Goal: Task Accomplishment & Management: Complete application form

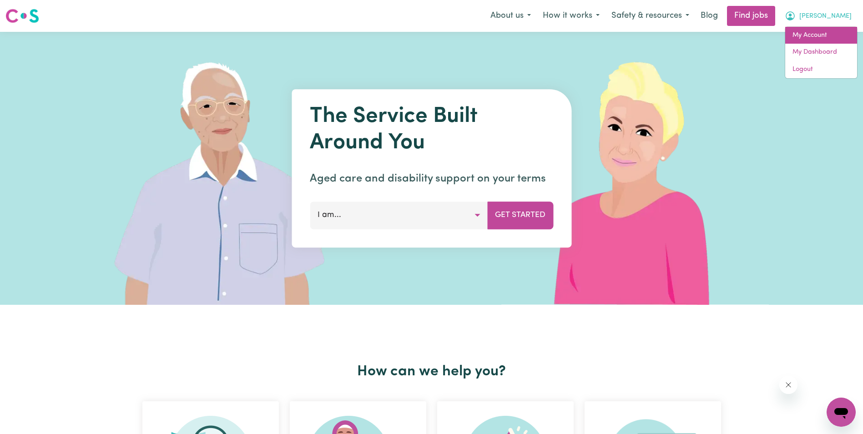
click at [818, 34] on link "My Account" at bounding box center [821, 35] width 72 height 17
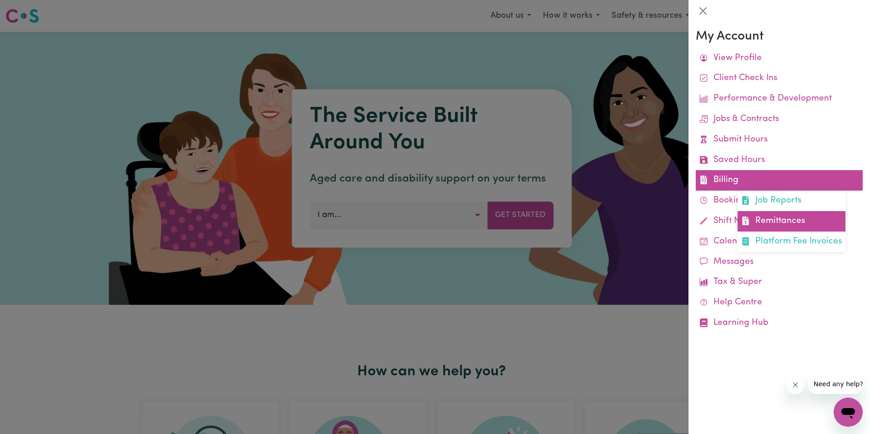
click at [766, 221] on link "Remittances" at bounding box center [792, 221] width 108 height 20
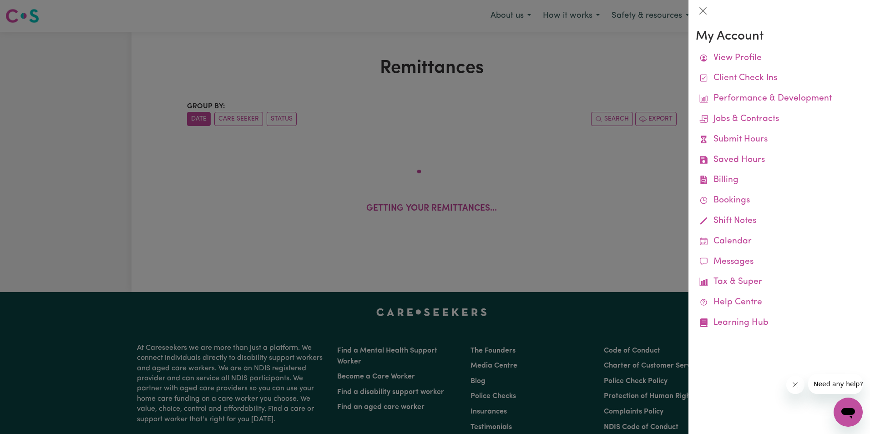
click at [303, 66] on div at bounding box center [435, 217] width 870 height 434
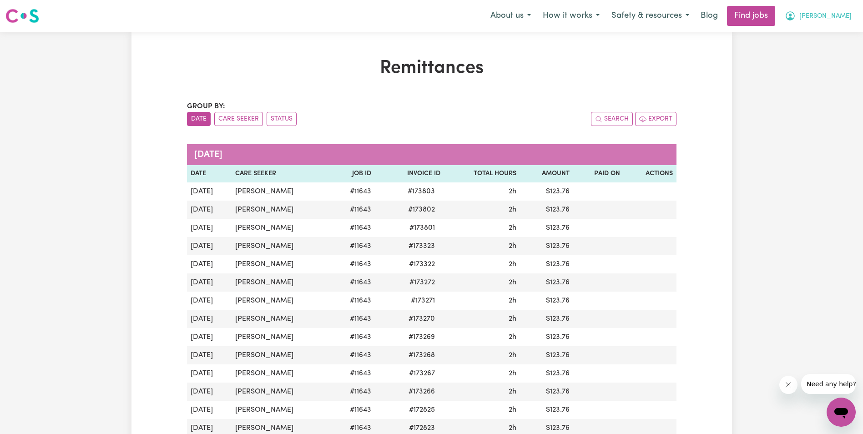
click at [841, 15] on span "[PERSON_NAME]" at bounding box center [826, 16] width 52 height 10
click at [811, 37] on link "My Account" at bounding box center [821, 35] width 72 height 17
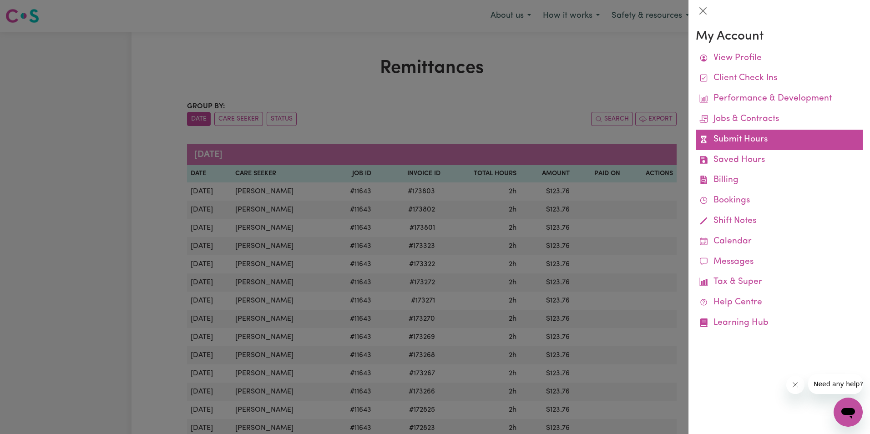
click at [735, 138] on link "Submit Hours" at bounding box center [779, 140] width 167 height 20
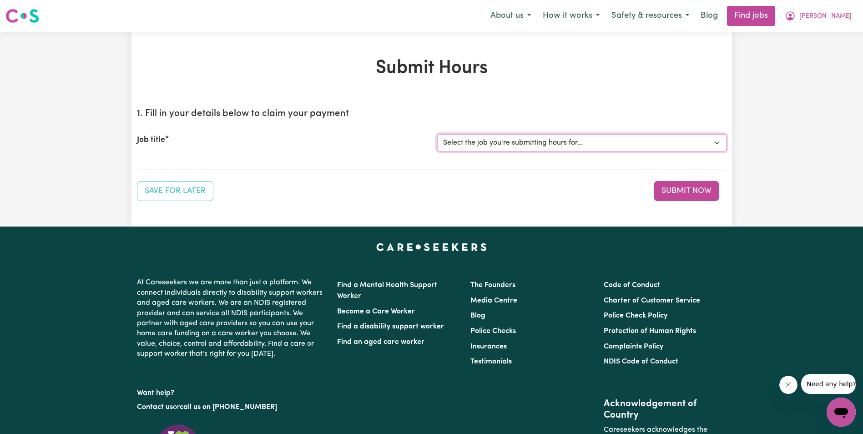
click at [471, 137] on select "Select the job you're submitting hours for... [[PERSON_NAME]] Support Worker in…" at bounding box center [581, 142] width 289 height 17
select select "11643"
click at [437, 134] on select "Select the job you're submitting hours for... [[PERSON_NAME]] Support Worker in…" at bounding box center [581, 142] width 289 height 17
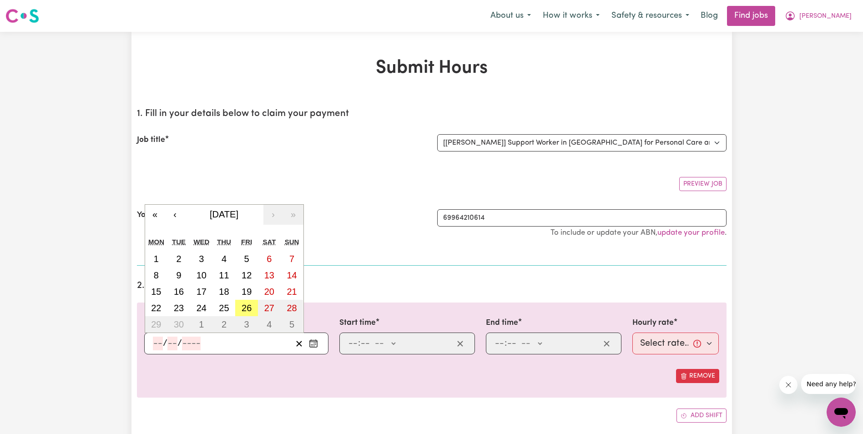
click at [155, 343] on input "number" at bounding box center [158, 344] width 10 height 14
click at [154, 346] on input "number" at bounding box center [158, 344] width 10 height 14
click at [157, 309] on abbr "22" at bounding box center [156, 308] width 10 height 10
type input "[DATE]"
type input "22"
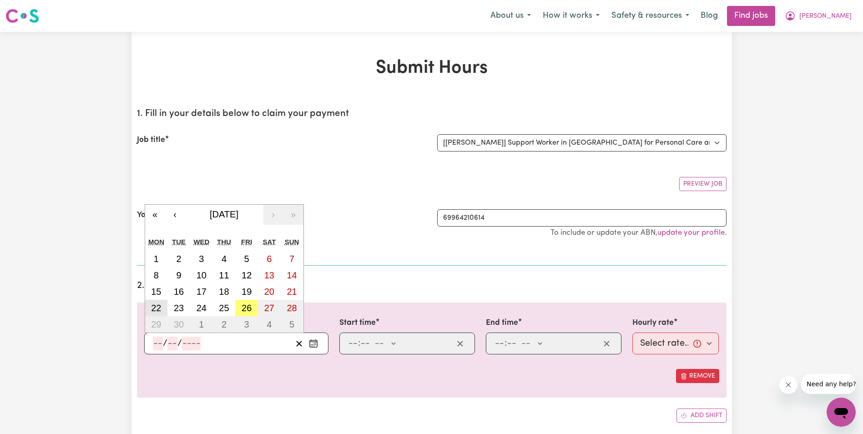
type input "9"
type input "2025"
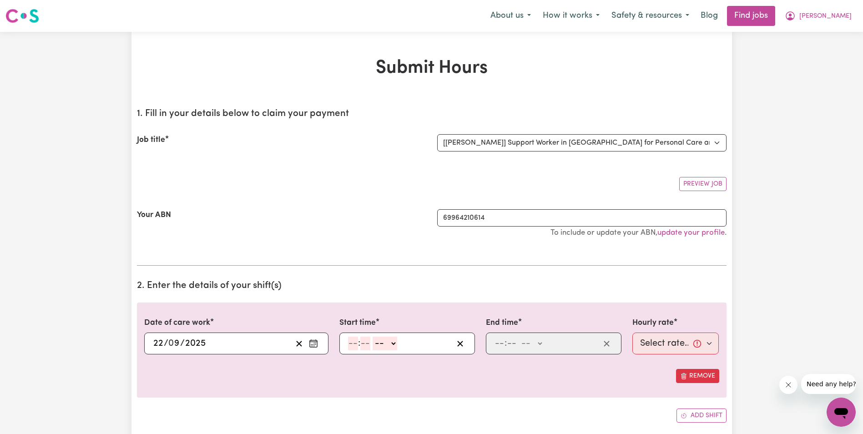
click at [353, 344] on input "number" at bounding box center [353, 344] width 10 height 14
type input "8"
type input "15"
click at [389, 343] on select "-- AM PM" at bounding box center [380, 344] width 25 height 14
select select "am"
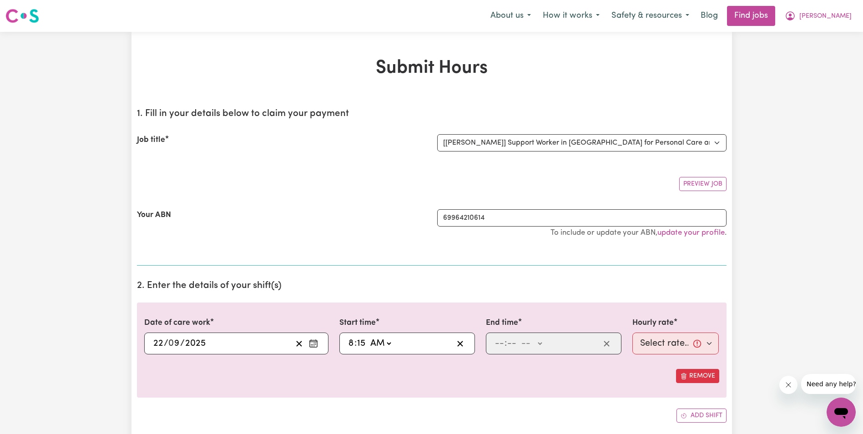
click at [368, 337] on select "-- AM PM" at bounding box center [380, 344] width 25 height 14
type input "08:15"
click at [500, 343] on input "number" at bounding box center [500, 344] width 10 height 14
type input "10"
type input "15"
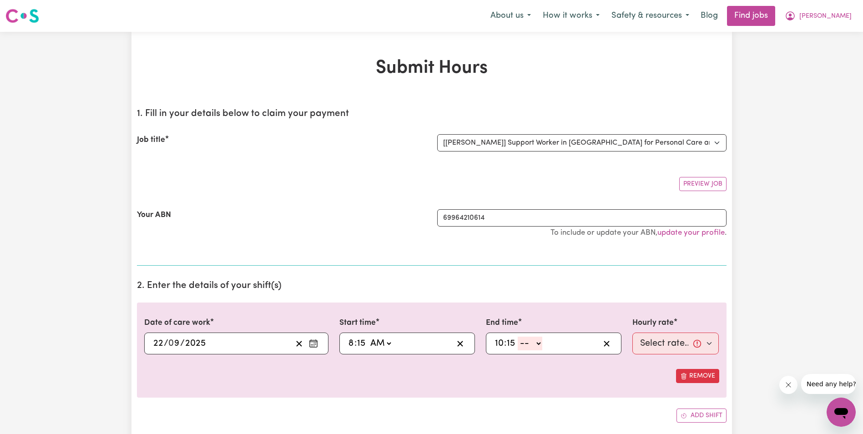
click at [537, 343] on select "-- AM PM" at bounding box center [530, 344] width 25 height 14
select select "am"
click at [518, 337] on select "-- AM PM" at bounding box center [530, 344] width 25 height 14
type input "10:15"
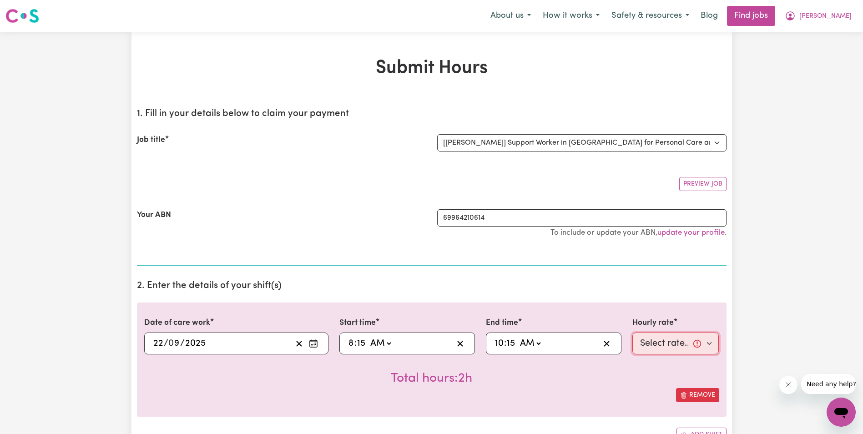
click at [637, 352] on select "Select rate... $68.00 (Weekday) $68.00 ([DATE]) $68.00 ([DATE])" at bounding box center [676, 344] width 87 height 22
select select "68-Weekday"
click at [633, 333] on select "Select rate... $68.00 (Weekday) $68.00 ([DATE]) $68.00 ([DATE])" at bounding box center [676, 344] width 87 height 22
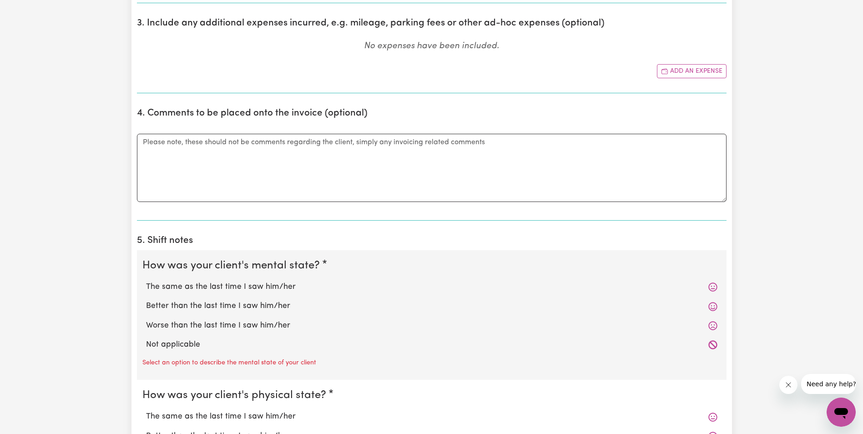
scroll to position [455, 0]
click at [198, 286] on label "The same as the last time I saw him/her" at bounding box center [432, 286] width 572 height 12
click at [146, 280] on input "The same as the last time I saw him/her" at bounding box center [146, 279] width 0 height 0
radio input "true"
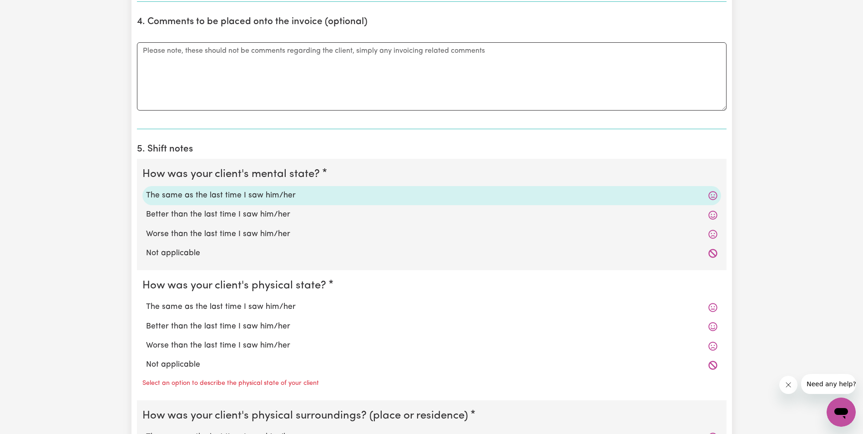
scroll to position [546, 0]
click at [197, 309] on label "The same as the last time I saw him/her" at bounding box center [432, 306] width 572 height 12
click at [146, 300] on input "The same as the last time I saw him/her" at bounding box center [146, 300] width 0 height 0
radio input "true"
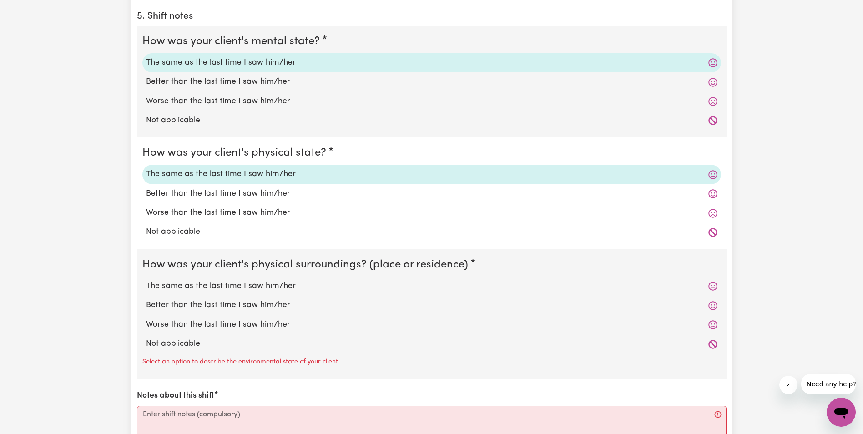
scroll to position [683, 0]
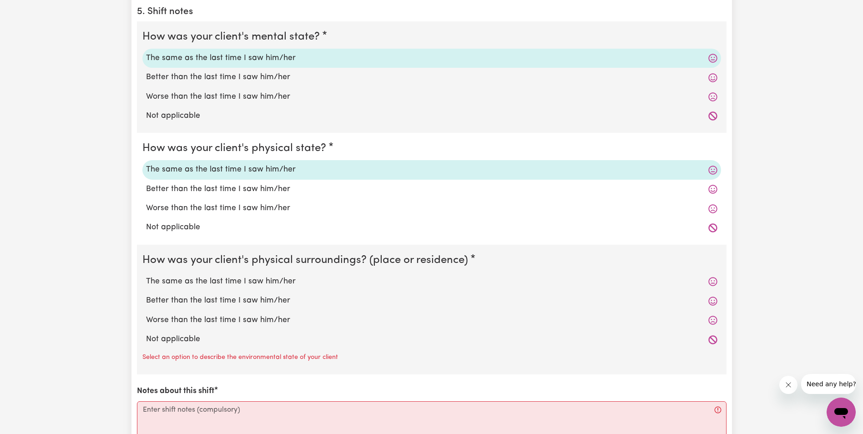
click at [187, 279] on label "The same as the last time I saw him/her" at bounding box center [432, 282] width 572 height 12
click at [146, 276] on input "The same as the last time I saw him/her" at bounding box center [146, 275] width 0 height 0
radio input "true"
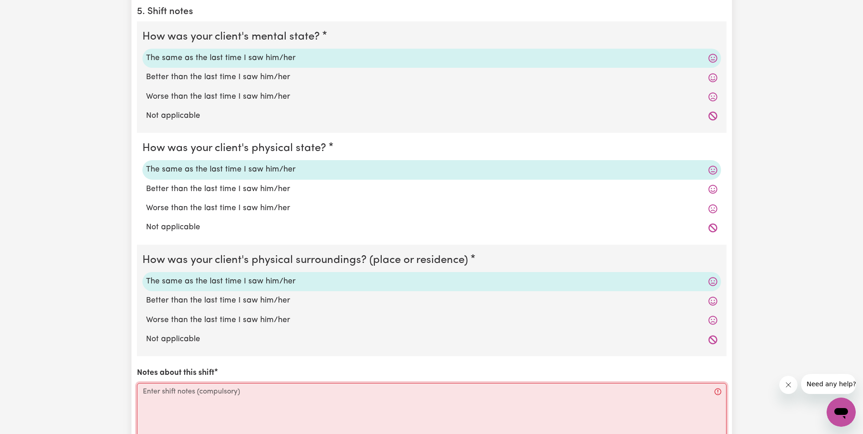
click at [170, 400] on textarea "Notes about this shift" at bounding box center [432, 417] width 590 height 68
click at [231, 409] on textarea "Notes about this shift" at bounding box center [432, 417] width 590 height 68
paste textarea "Before I go inside, I weel the bins out. [PERSON_NAME] is sitting in her Wheelc…"
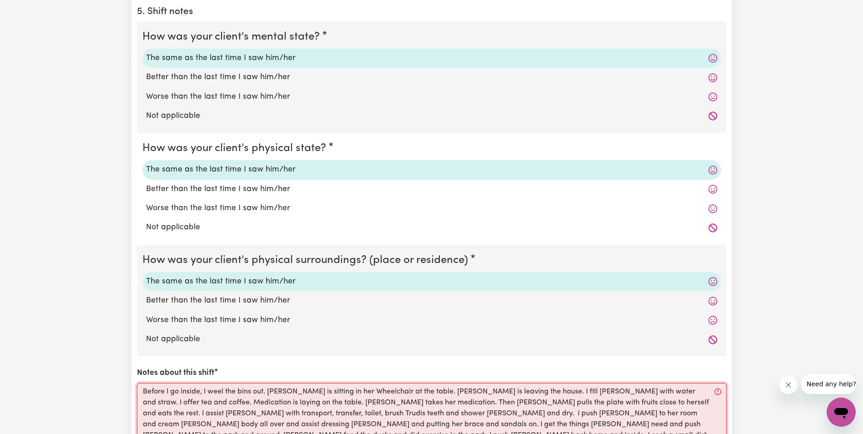
scroll to position [688, 0]
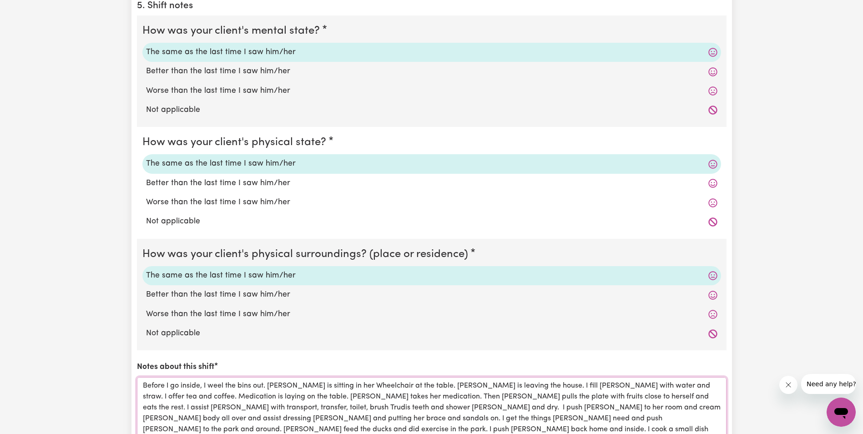
click at [215, 386] on textarea "Before I go inside, I weel the bins out. [PERSON_NAME] is sitting in her Wheelc…" at bounding box center [432, 411] width 590 height 68
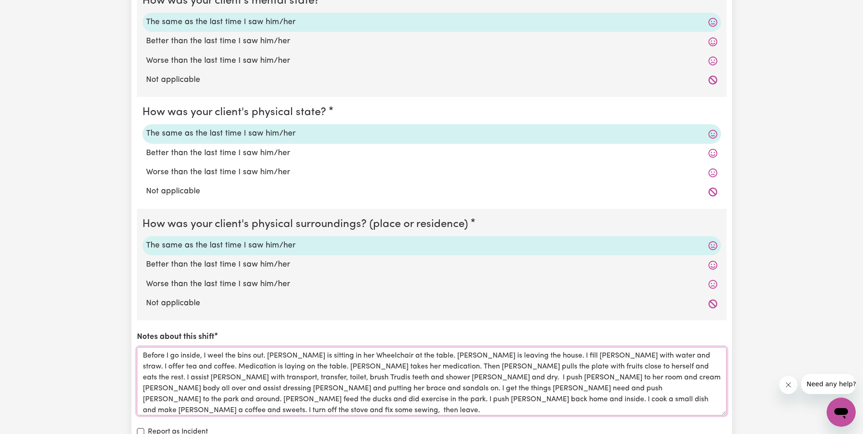
scroll to position [734, 0]
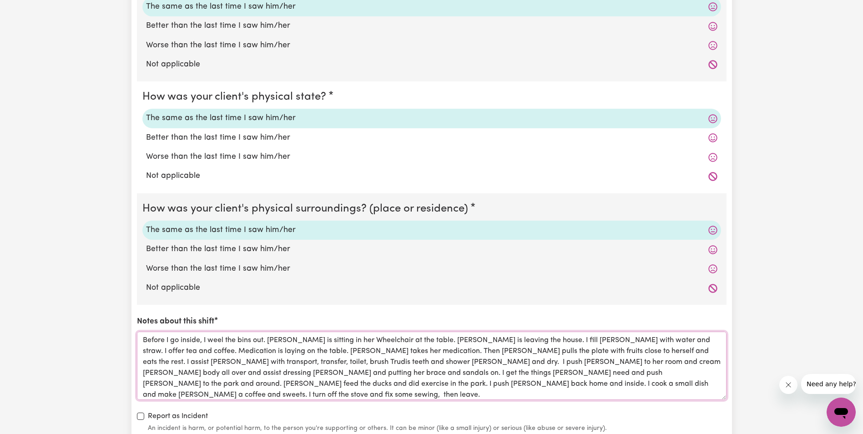
click at [341, 351] on textarea "Before I go inside, I weel the bins out. [PERSON_NAME] is sitting in her Wheelc…" at bounding box center [432, 366] width 590 height 68
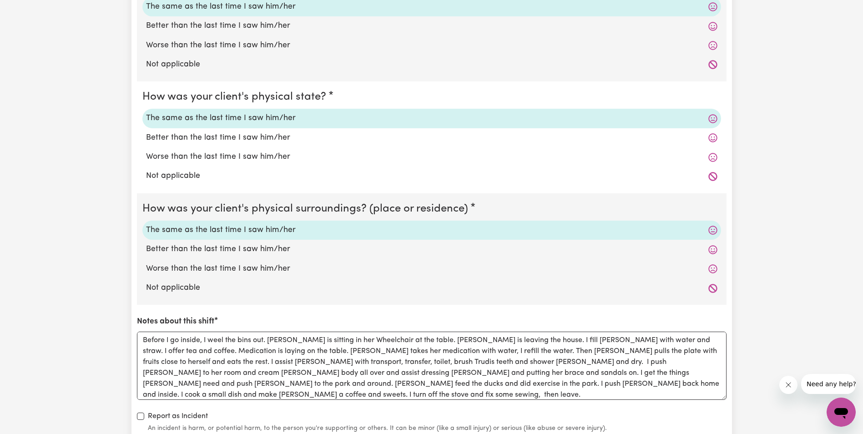
click at [562, 414] on div "Report as Incident An incident is harm, or potential harm, to the person you're…" at bounding box center [432, 422] width 590 height 22
click at [390, 383] on textarea "Before I go inside, I weel the bins out. [PERSON_NAME] is sitting in her Wheelc…" at bounding box center [432, 366] width 590 height 68
drag, startPoint x: 407, startPoint y: 384, endPoint x: 394, endPoint y: 385, distance: 13.2
click at [394, 385] on textarea "Before I go inside, I weel the bins out. [PERSON_NAME] is sitting in her Wheelc…" at bounding box center [432, 366] width 590 height 68
click at [451, 383] on textarea "Before I go inside, I weel the bins out. [PERSON_NAME] is sitting in her Wheelc…" at bounding box center [432, 366] width 590 height 68
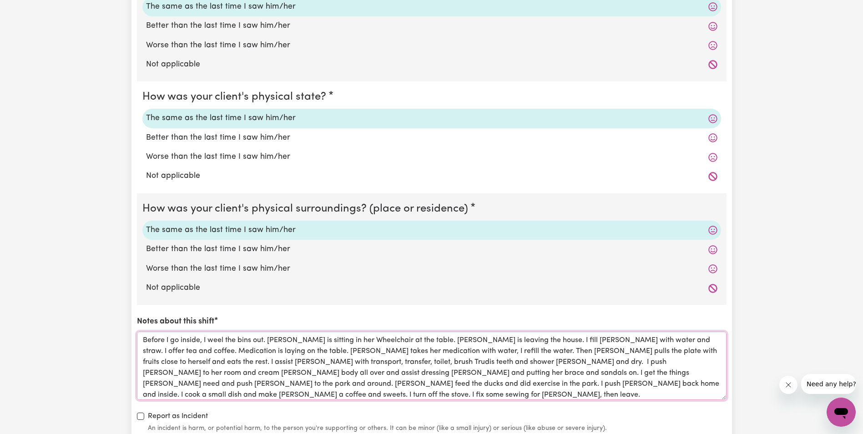
drag, startPoint x: 530, startPoint y: 386, endPoint x: 139, endPoint y: 340, distance: 393.6
click at [139, 340] on textarea "Before I go inside, I weel the bins out. [PERSON_NAME] is sitting in her Wheelc…" at bounding box center [432, 366] width 590 height 68
type textarea "Before I go inside, I weel the bins out. [PERSON_NAME] is sitting in her Wheelc…"
click at [626, 414] on div "Report as Incident An incident is harm, or potential harm, to the person you're…" at bounding box center [432, 422] width 590 height 22
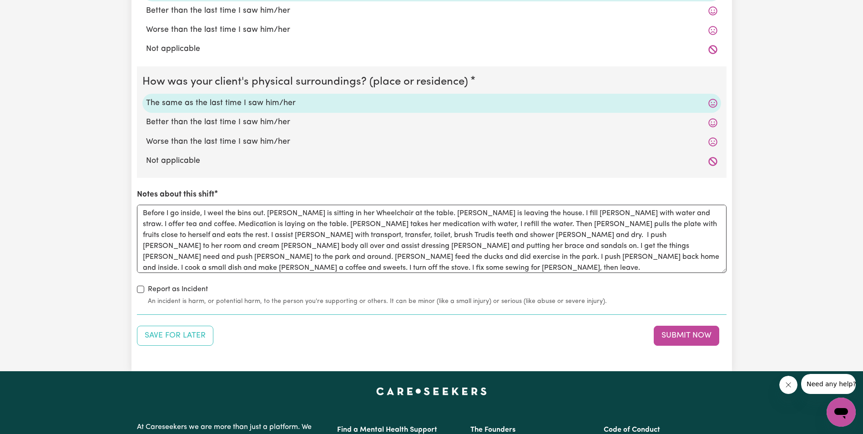
scroll to position [870, 0]
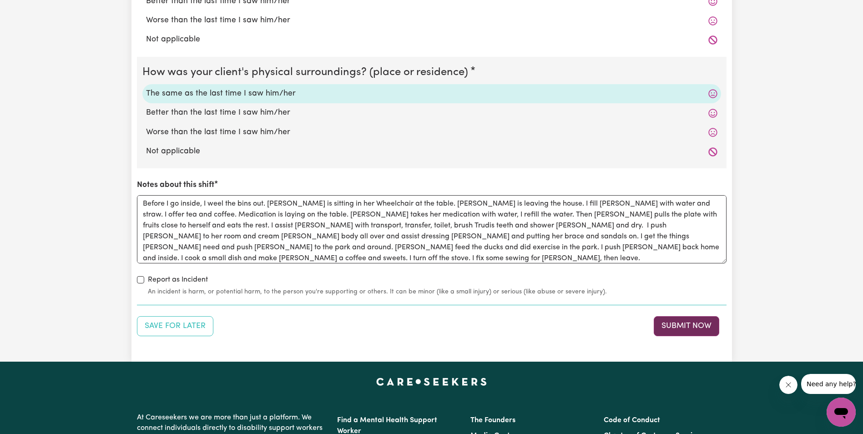
click at [691, 323] on button "Submit Now" at bounding box center [687, 326] width 66 height 20
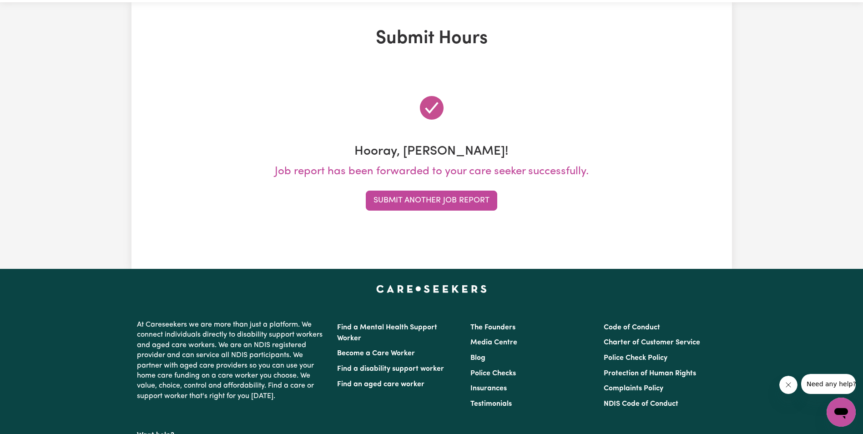
scroll to position [0, 0]
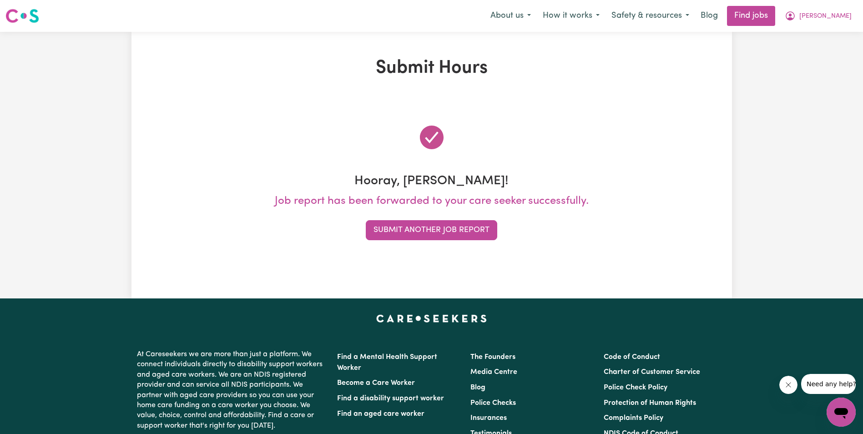
click at [56, 152] on div "Submit Hours Hooray, [PERSON_NAME]! Job report has been forwarded to your care …" at bounding box center [431, 165] width 863 height 267
click at [467, 231] on button "Submit Another Job Report" at bounding box center [432, 230] width 132 height 20
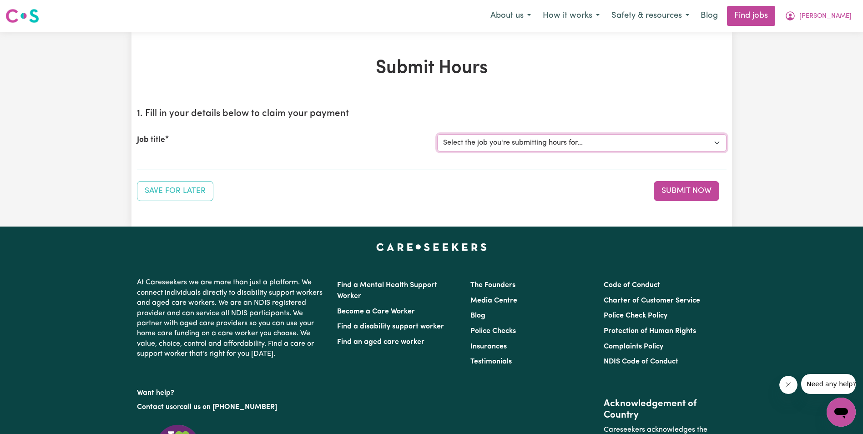
click at [464, 141] on select "Select the job you're submitting hours for... [[PERSON_NAME]] Support Worker in…" at bounding box center [581, 142] width 289 height 17
select select "11643"
click at [437, 134] on select "Select the job you're submitting hours for... [[PERSON_NAME]] Support Worker in…" at bounding box center [581, 142] width 289 height 17
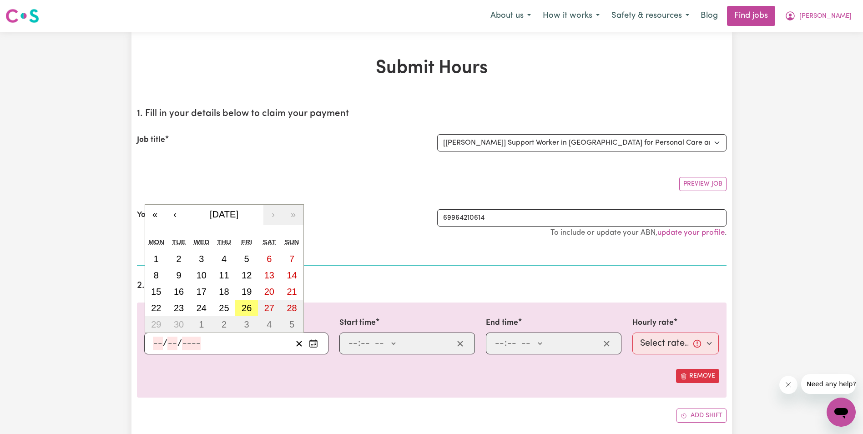
click at [152, 339] on div "/ /" at bounding box center [222, 344] width 140 height 14
click at [179, 306] on abbr "23" at bounding box center [179, 308] width 10 height 10
type input "[DATE]"
type input "23"
type input "9"
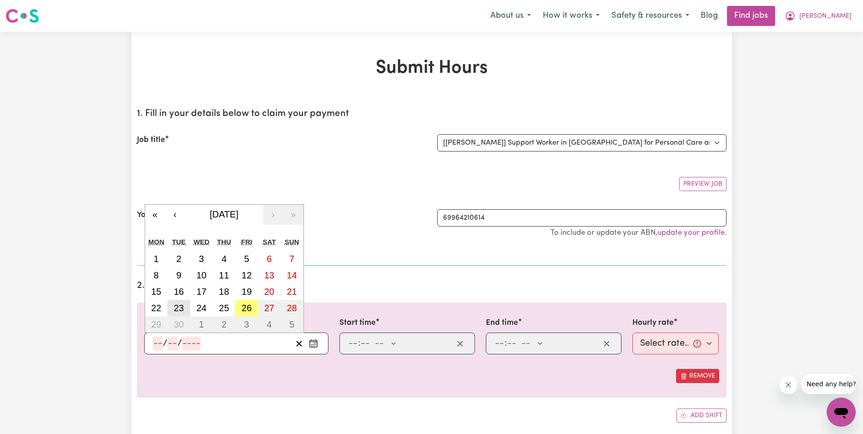
type input "2025"
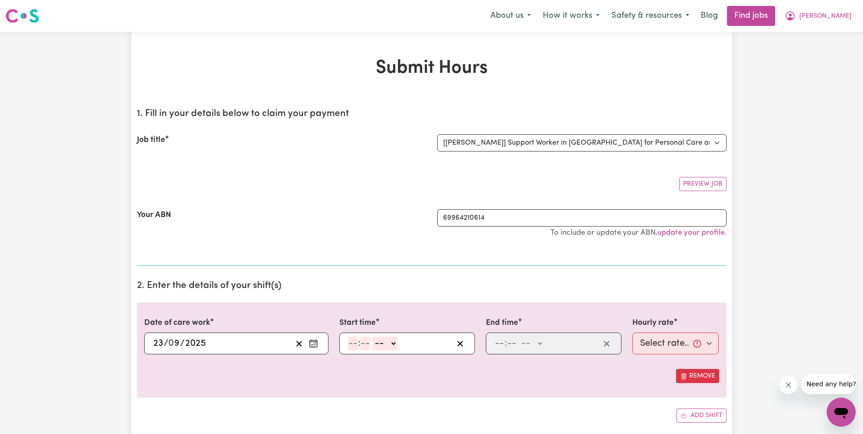
click at [351, 344] on input "number" at bounding box center [353, 344] width 10 height 14
type input "8"
type input "15"
click at [392, 344] on select "-- AM PM" at bounding box center [380, 344] width 25 height 14
select select "am"
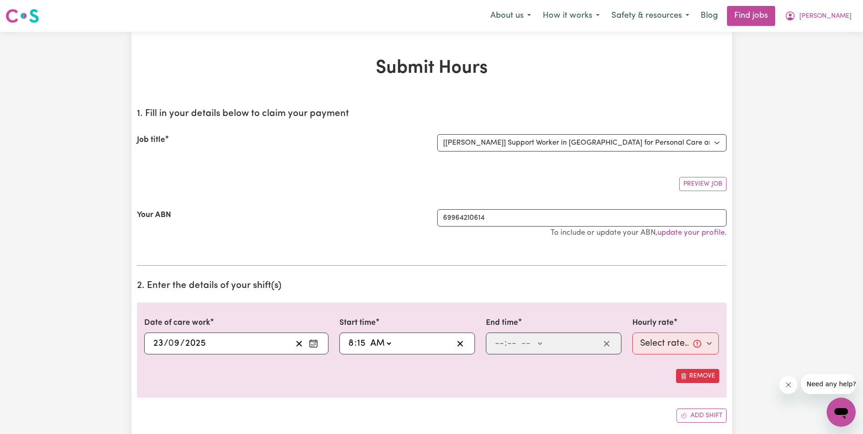
click at [368, 337] on select "-- AM PM" at bounding box center [380, 344] width 25 height 14
type input "08:15"
click at [499, 341] on input "number" at bounding box center [500, 344] width 10 height 14
type input "10"
type input "15"
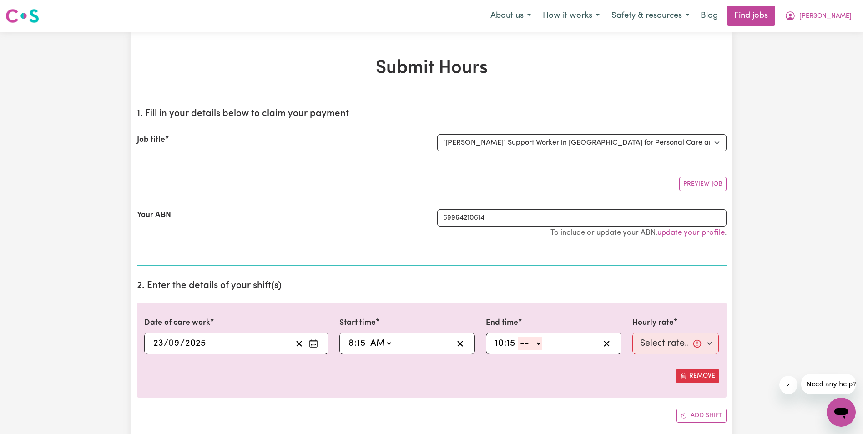
click at [538, 343] on select "-- AM PM" at bounding box center [530, 344] width 25 height 14
select select "am"
click at [518, 337] on select "-- AM PM" at bounding box center [530, 344] width 25 height 14
type input "10:15"
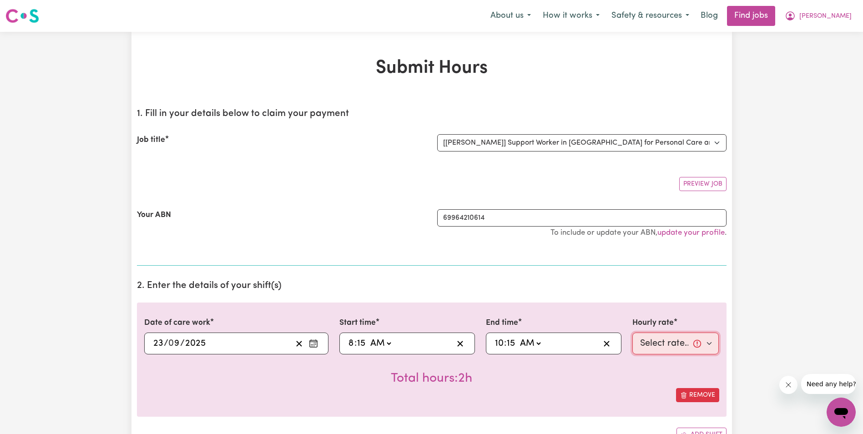
click at [650, 344] on select "Select rate... $68.00 (Weekday) $68.00 ([DATE]) $68.00 ([DATE])" at bounding box center [676, 344] width 87 height 22
select select "68-Weekday"
click at [633, 333] on select "Select rate... $68.00 (Weekday) $68.00 ([DATE]) $68.00 ([DATE])" at bounding box center [676, 344] width 87 height 22
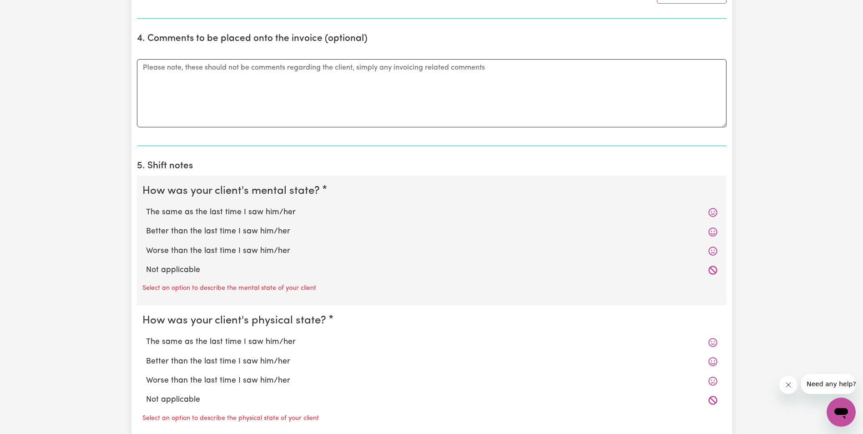
scroll to position [546, 0]
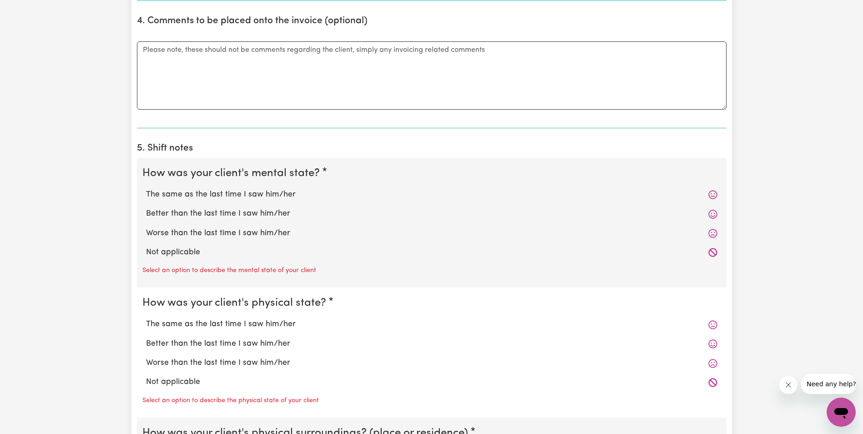
click at [183, 194] on label "The same as the last time I saw him/her" at bounding box center [432, 195] width 572 height 12
click at [146, 189] on input "The same as the last time I saw him/her" at bounding box center [146, 188] width 0 height 0
radio input "true"
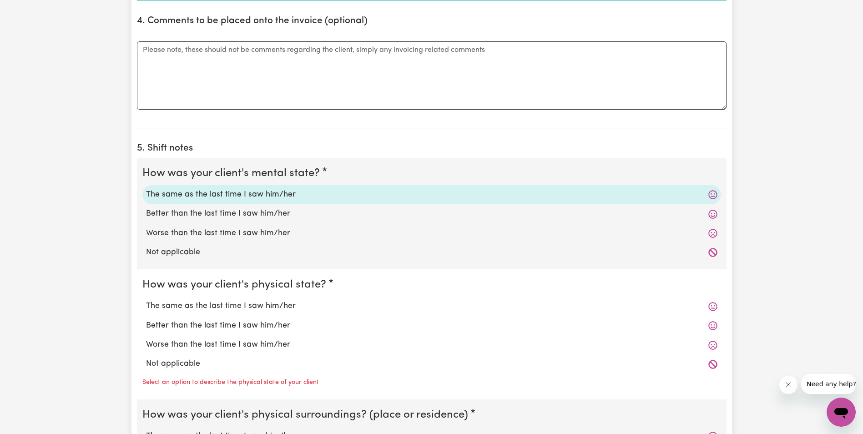
click at [215, 303] on label "The same as the last time I saw him/her" at bounding box center [432, 306] width 572 height 12
click at [146, 300] on input "The same as the last time I saw him/her" at bounding box center [146, 300] width 0 height 0
radio input "true"
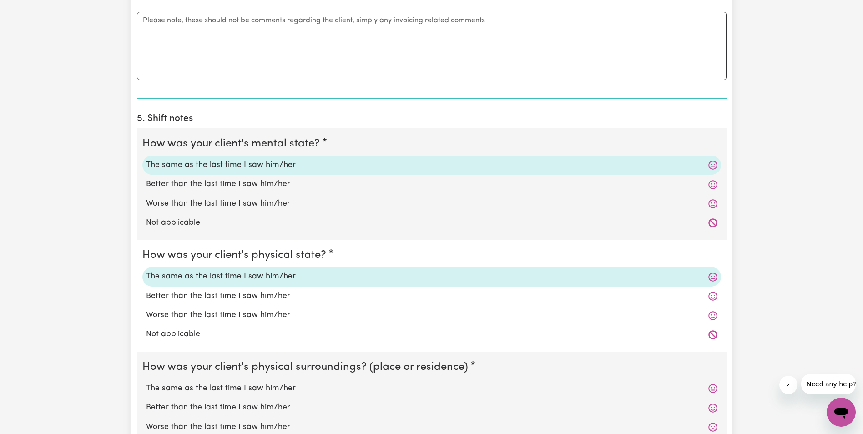
scroll to position [592, 0]
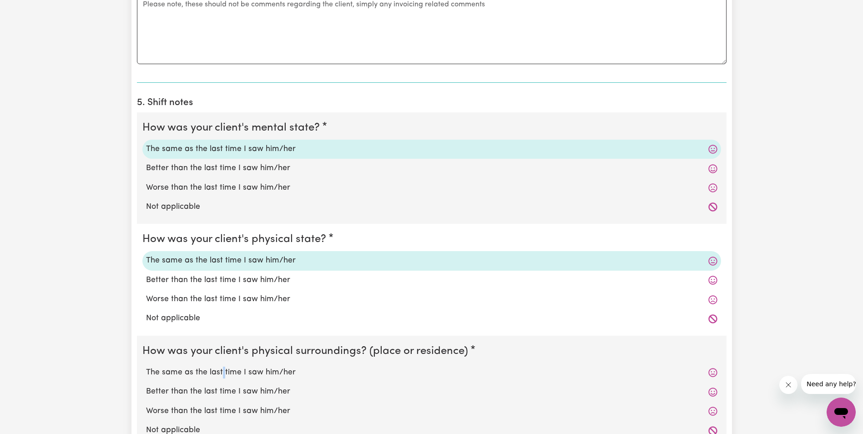
click at [222, 370] on label "The same as the last time I saw him/her" at bounding box center [432, 373] width 572 height 12
click at [172, 372] on label "The same as the last time I saw him/her" at bounding box center [432, 373] width 572 height 12
click at [146, 367] on input "The same as the last time I saw him/her" at bounding box center [146, 366] width 0 height 0
radio input "true"
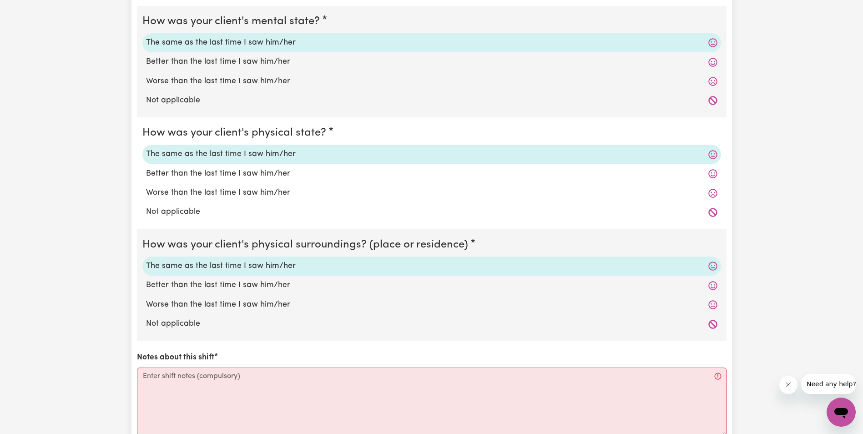
scroll to position [728, 0]
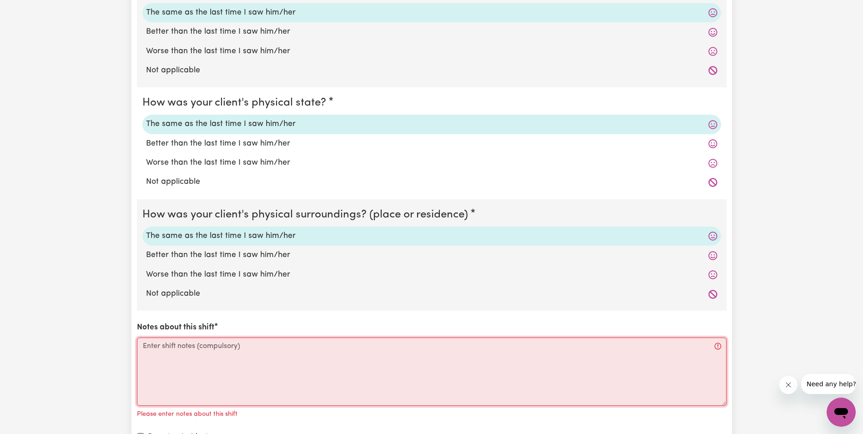
click at [315, 366] on textarea "Notes about this shift" at bounding box center [432, 372] width 590 height 68
paste textarea "Lorem ips dolorsi am con adip el sed doe. T inci utlab etdolor Magna ali e admi…"
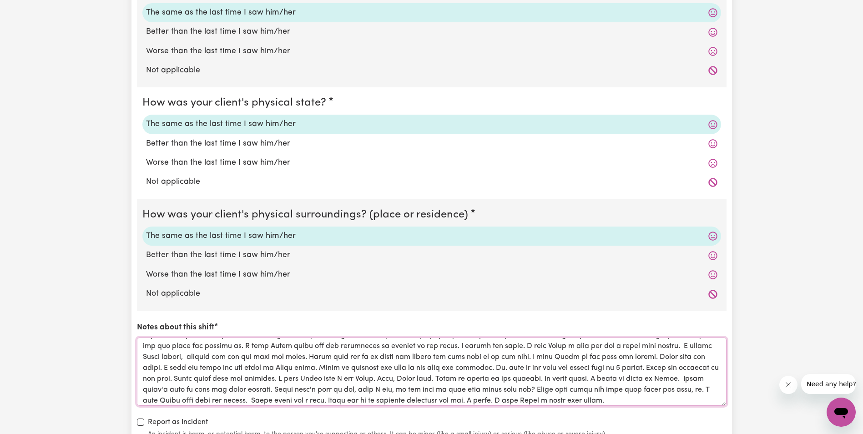
scroll to position [0, 0]
click at [273, 379] on textarea "Notes about this shift" at bounding box center [432, 372] width 590 height 68
drag, startPoint x: 314, startPoint y: 378, endPoint x: 298, endPoint y: 379, distance: 15.9
click at [298, 379] on textarea "Notes about this shift" at bounding box center [432, 372] width 590 height 68
click at [297, 379] on textarea "Notes about this shift" at bounding box center [432, 372] width 590 height 68
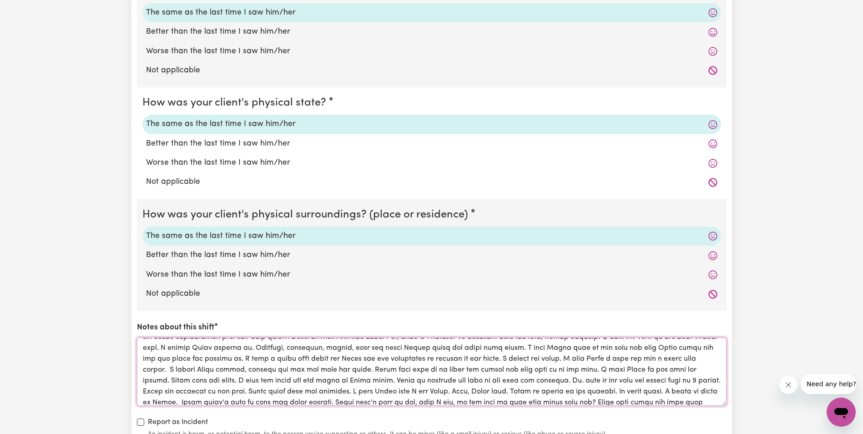
scroll to position [36, 0]
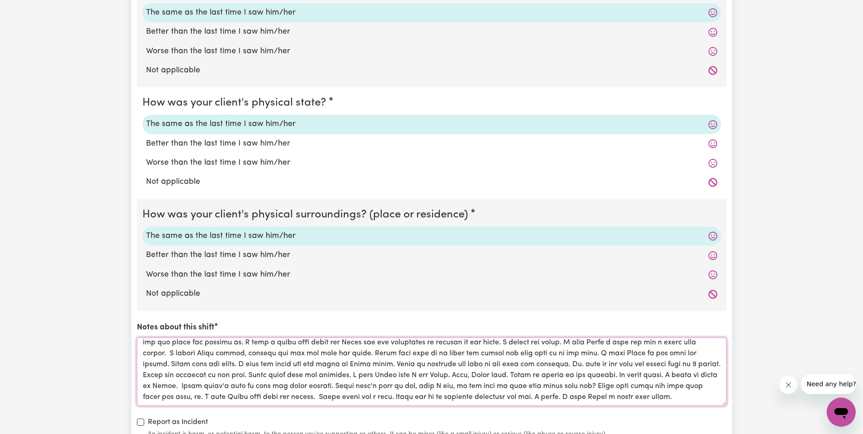
click at [628, 376] on textarea "Notes about this shift" at bounding box center [432, 372] width 590 height 68
click at [711, 376] on textarea "Notes about this shift" at bounding box center [432, 372] width 590 height 68
click at [334, 387] on textarea "Notes about this shift" at bounding box center [432, 372] width 590 height 68
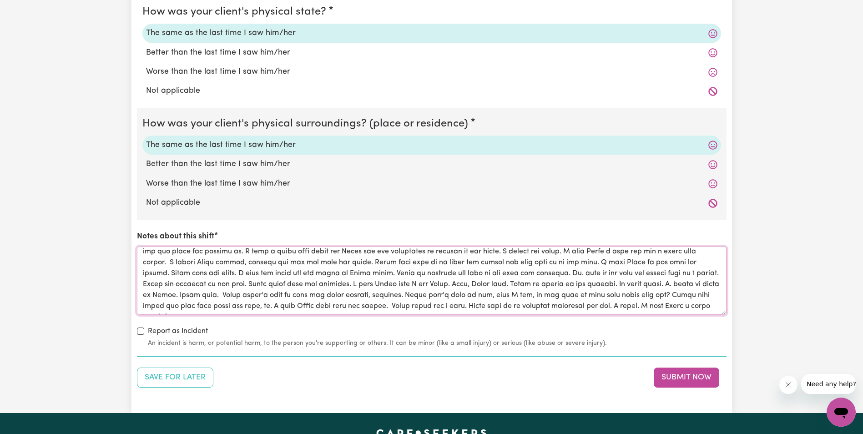
click at [705, 307] on textarea "Notes about this shift" at bounding box center [432, 281] width 590 height 68
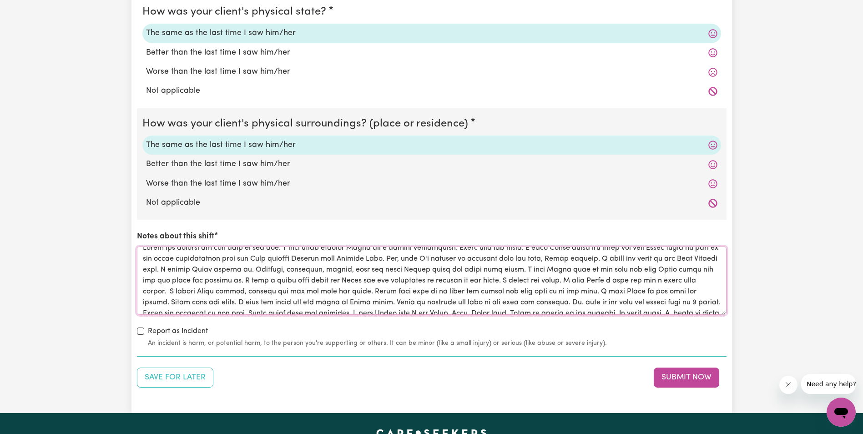
scroll to position [0, 0]
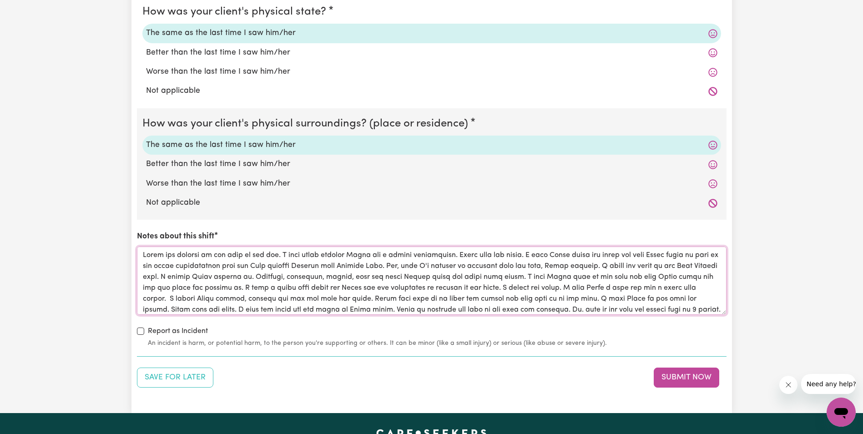
drag, startPoint x: 539, startPoint y: 309, endPoint x: 143, endPoint y: 250, distance: 400.3
click at [143, 250] on textarea "Notes about this shift" at bounding box center [432, 281] width 590 height 68
type textarea "Lorem ips dolorsi am con adip el sed doe. T inci utlab etdolor Magna ali e admi…"
drag, startPoint x: 491, startPoint y: 369, endPoint x: 497, endPoint y: 369, distance: 6.4
click at [491, 369] on div "Save for Later Submit Now" at bounding box center [432, 378] width 590 height 20
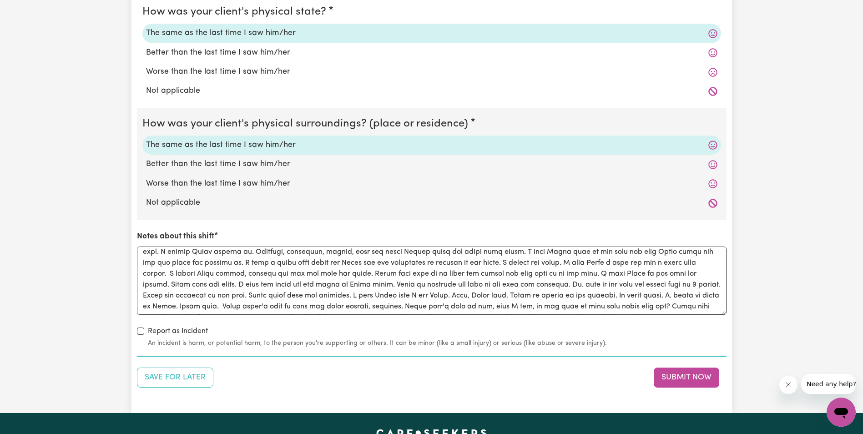
scroll to position [47, 0]
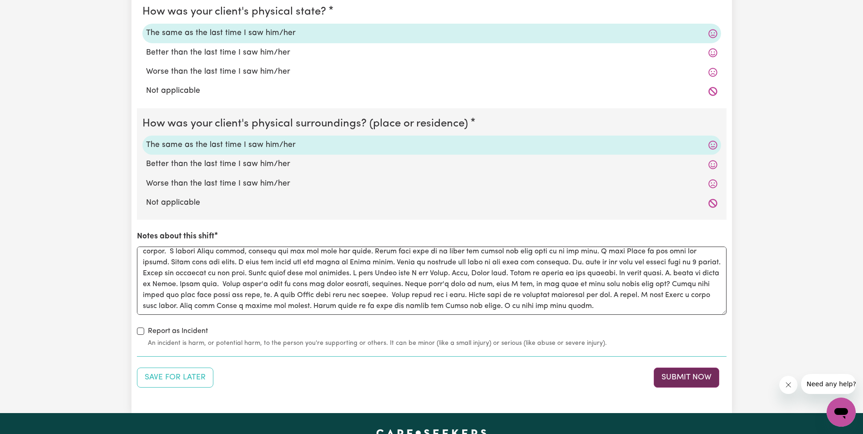
click at [693, 378] on button "Submit Now" at bounding box center [687, 378] width 66 height 20
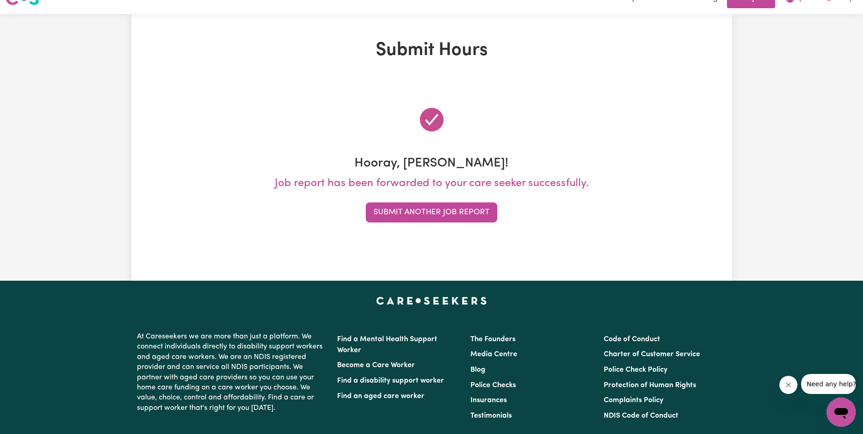
scroll to position [0, 0]
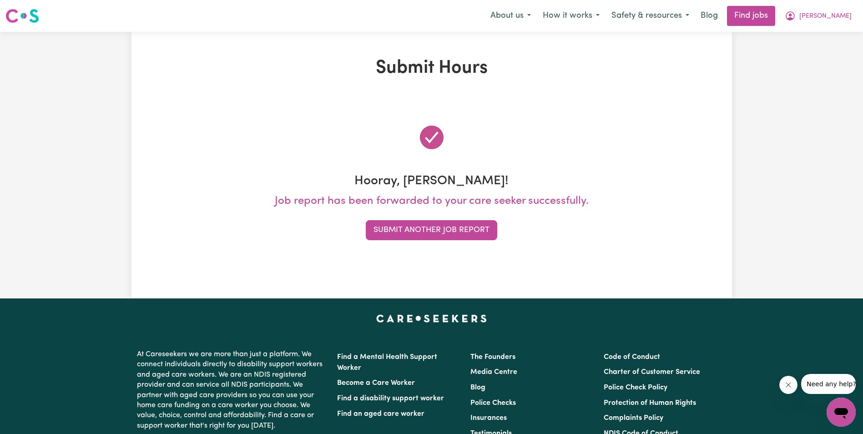
click at [813, 187] on div "Submit Hours Hooray, [PERSON_NAME]! Job report has been forwarded to your care …" at bounding box center [431, 165] width 863 height 267
click at [419, 232] on button "Submit Another Job Report" at bounding box center [432, 230] width 132 height 20
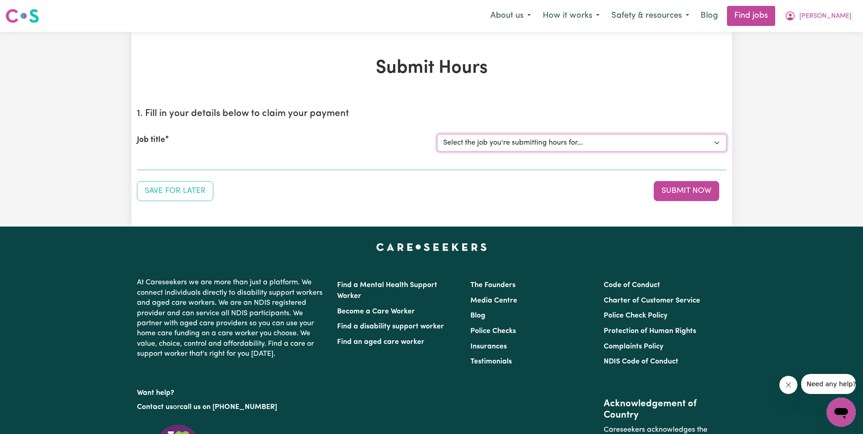
click at [512, 144] on select "Select the job you're submitting hours for... [[PERSON_NAME]] Support Worker in…" at bounding box center [581, 142] width 289 height 17
select select "11643"
click at [437, 134] on select "Select the job you're submitting hours for... [[PERSON_NAME]] Support Worker in…" at bounding box center [581, 142] width 289 height 17
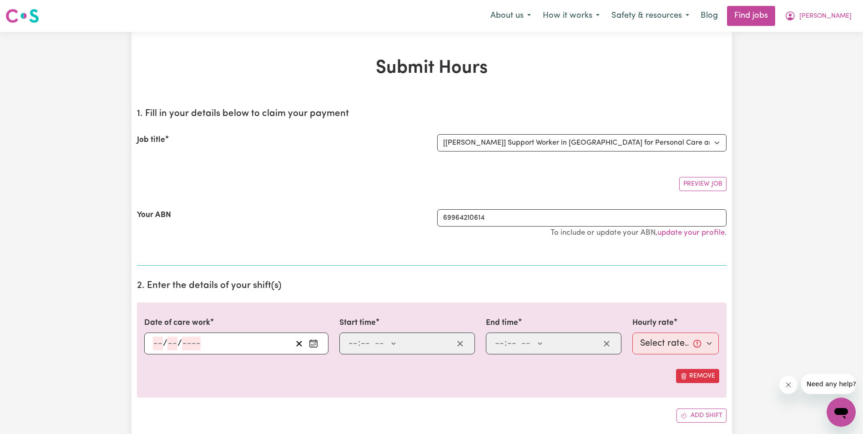
click at [159, 344] on input "number" at bounding box center [158, 344] width 10 height 14
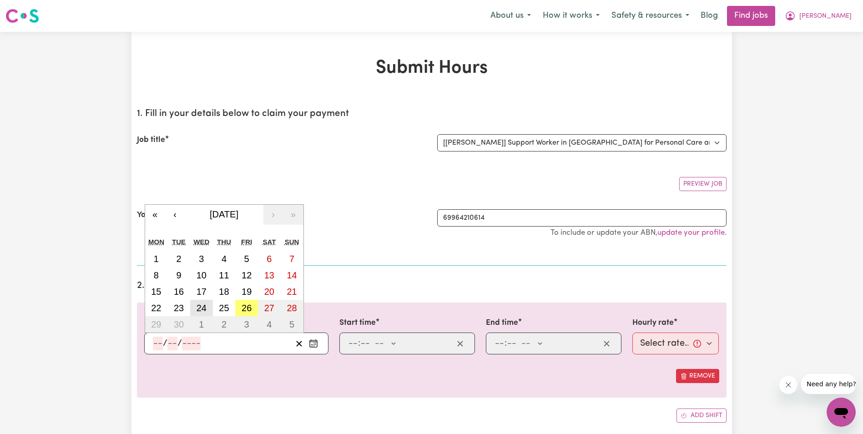
click at [200, 305] on abbr "24" at bounding box center [202, 308] width 10 height 10
type input "[DATE]"
type input "24"
type input "9"
type input "2025"
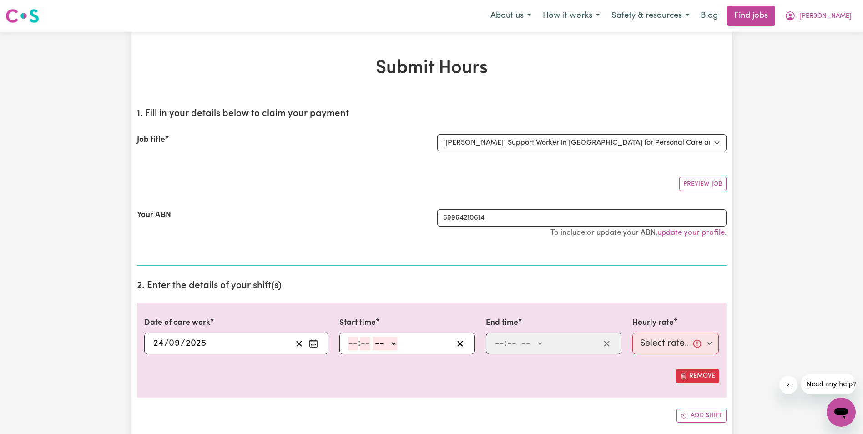
click at [350, 347] on input "number" at bounding box center [353, 344] width 10 height 14
type input "8"
type input "30"
click at [391, 340] on select "-- AM PM" at bounding box center [382, 344] width 25 height 14
select select "am"
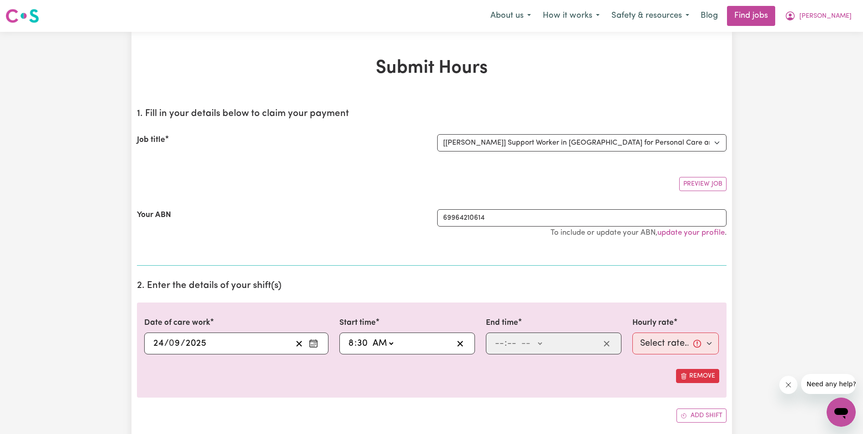
click at [370, 337] on select "-- AM PM" at bounding box center [382, 344] width 25 height 14
type input "08:30"
click at [497, 347] on input "number" at bounding box center [500, 344] width 10 height 14
type input "10"
type input "30"
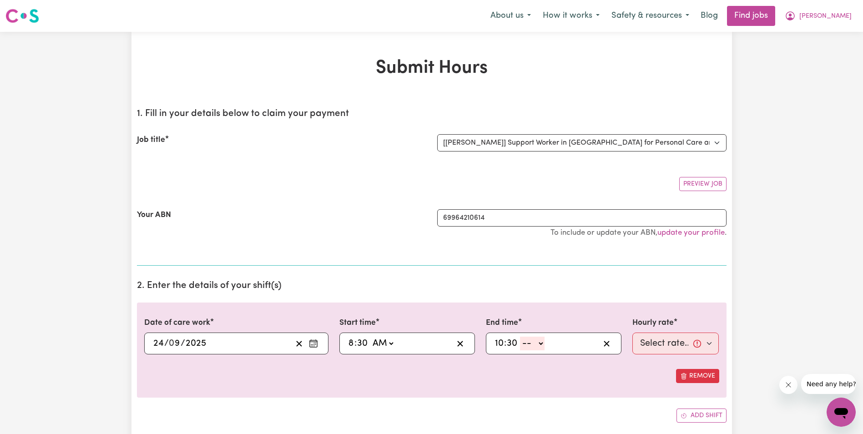
drag, startPoint x: 542, startPoint y: 343, endPoint x: 538, endPoint y: 345, distance: 4.9
click at [542, 343] on select "-- AM PM" at bounding box center [532, 344] width 25 height 14
select select "am"
click at [520, 337] on select "-- AM PM" at bounding box center [532, 344] width 25 height 14
type input "10:30"
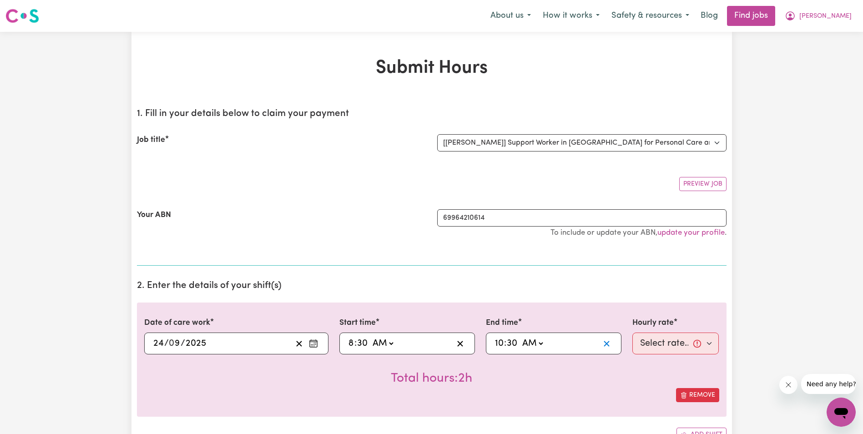
click at [608, 346] on icon "button" at bounding box center [606, 343] width 9 height 9
select select
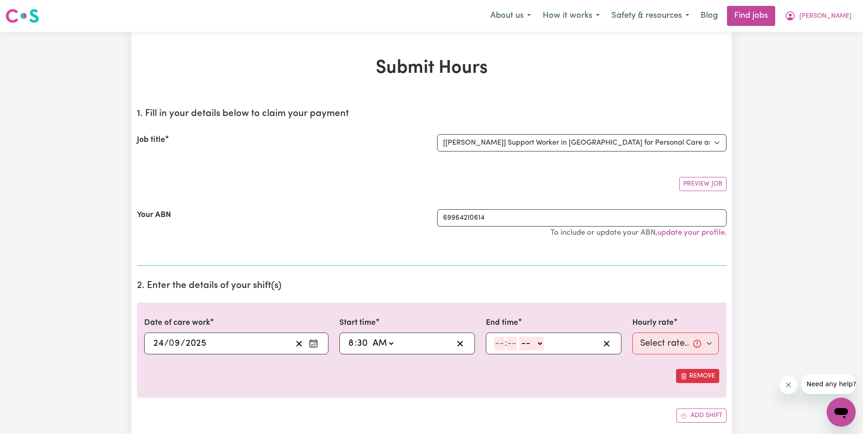
click at [500, 344] on input "number" at bounding box center [500, 344] width 10 height 14
type input "10"
type input "30"
click at [534, 342] on select "-- AM PM" at bounding box center [532, 344] width 25 height 14
select select "am"
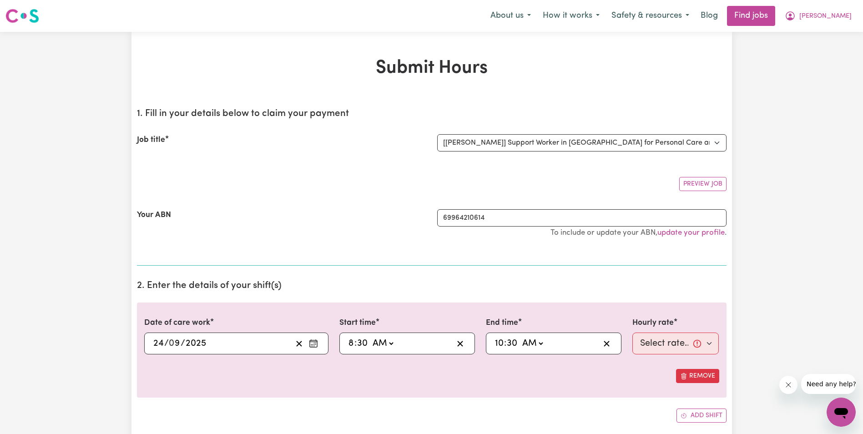
click at [520, 337] on select "-- AM PM" at bounding box center [532, 344] width 25 height 14
type input "10:30"
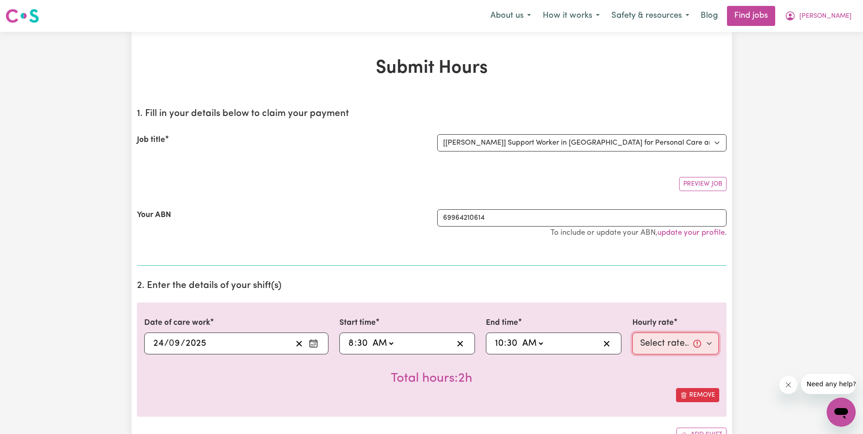
click at [660, 344] on select "Select rate... $68.00 (Weekday) $68.00 ([DATE]) $68.00 ([DATE])" at bounding box center [676, 344] width 87 height 22
select select "68-Weekday"
click at [633, 333] on select "Select rate... $68.00 (Weekday) $68.00 ([DATE]) $68.00 ([DATE])" at bounding box center [676, 344] width 87 height 22
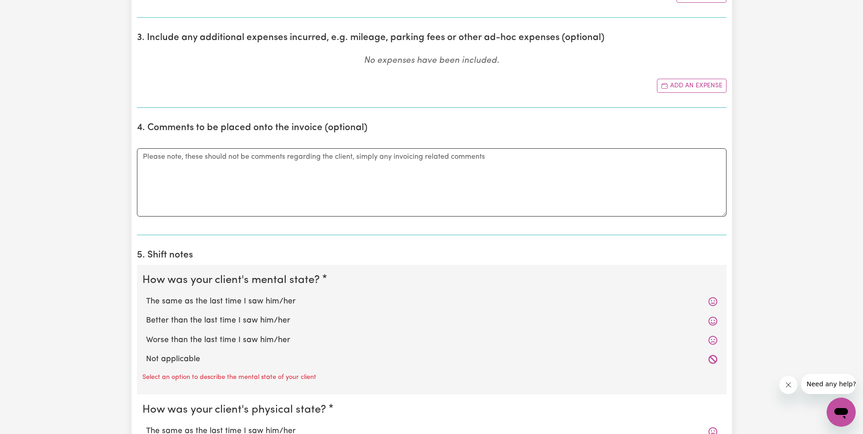
scroll to position [455, 0]
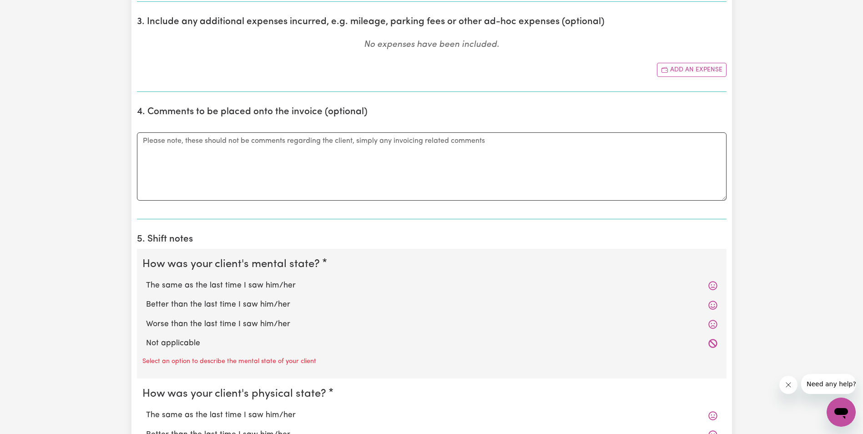
click at [188, 326] on label "Worse than the last time I saw him/her" at bounding box center [432, 325] width 572 height 12
click at [146, 319] on input "Worse than the last time I saw him/her" at bounding box center [146, 318] width 0 height 0
radio input "true"
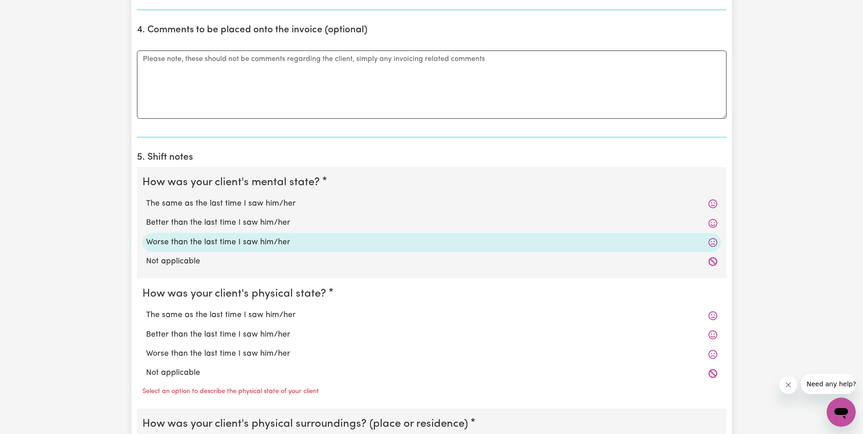
scroll to position [546, 0]
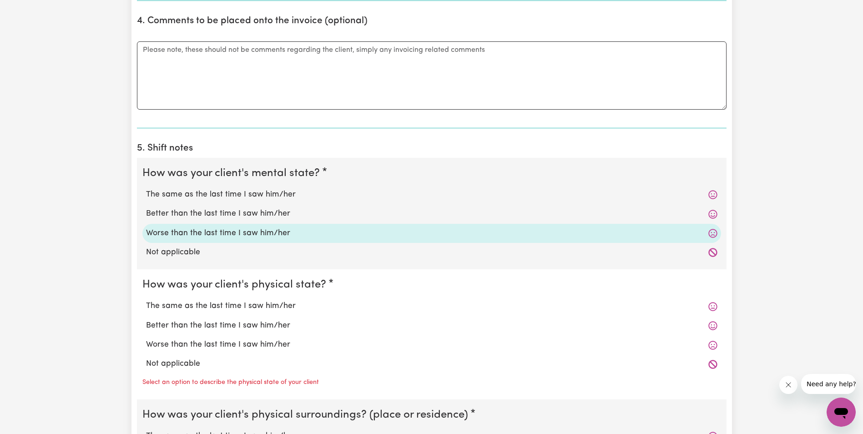
click at [182, 305] on label "The same as the last time I saw him/her" at bounding box center [432, 306] width 572 height 12
click at [146, 300] on input "The same as the last time I saw him/her" at bounding box center [146, 300] width 0 height 0
radio input "true"
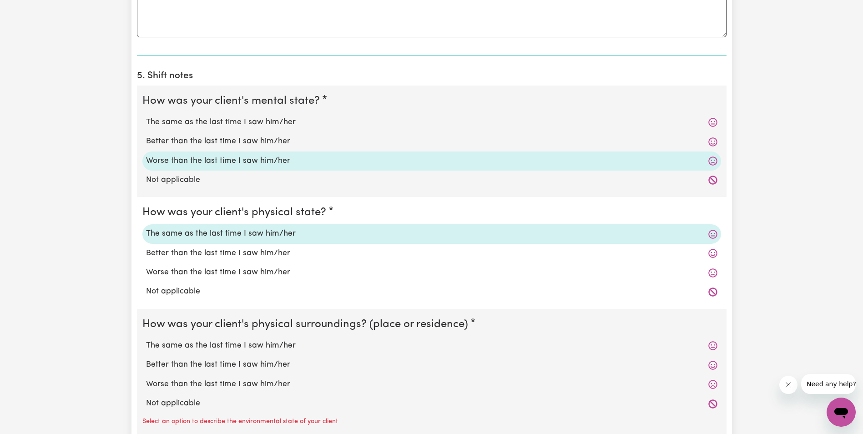
scroll to position [637, 0]
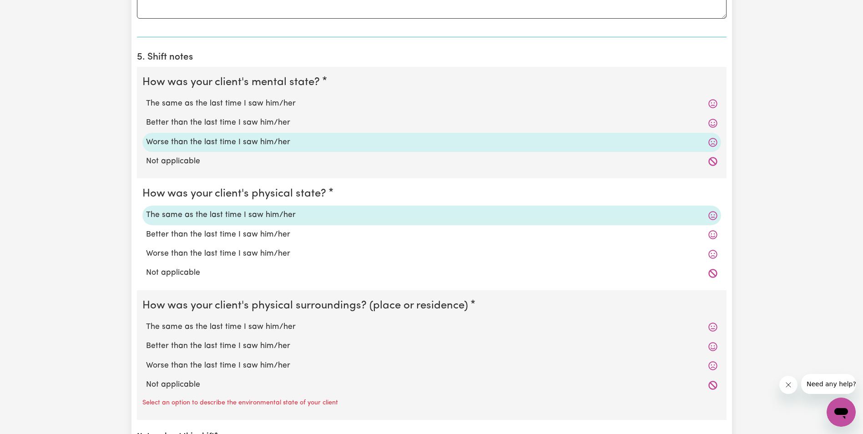
click at [203, 328] on label "The same as the last time I saw him/her" at bounding box center [432, 327] width 572 height 12
click at [146, 321] on input "The same as the last time I saw him/her" at bounding box center [146, 321] width 0 height 0
radio input "true"
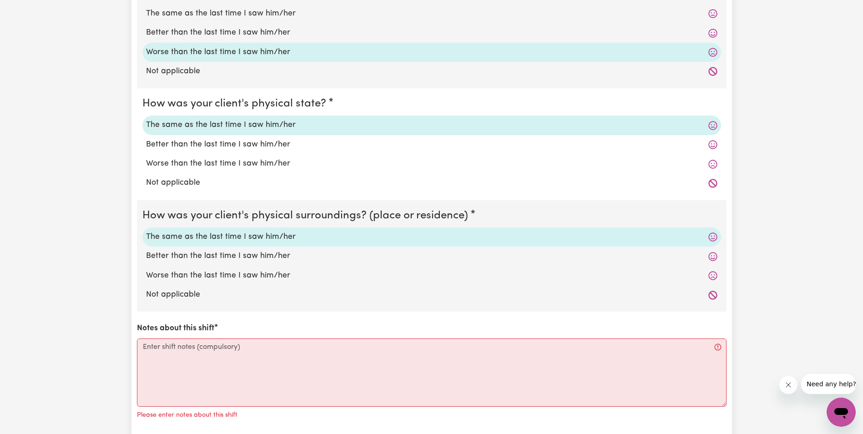
scroll to position [728, 0]
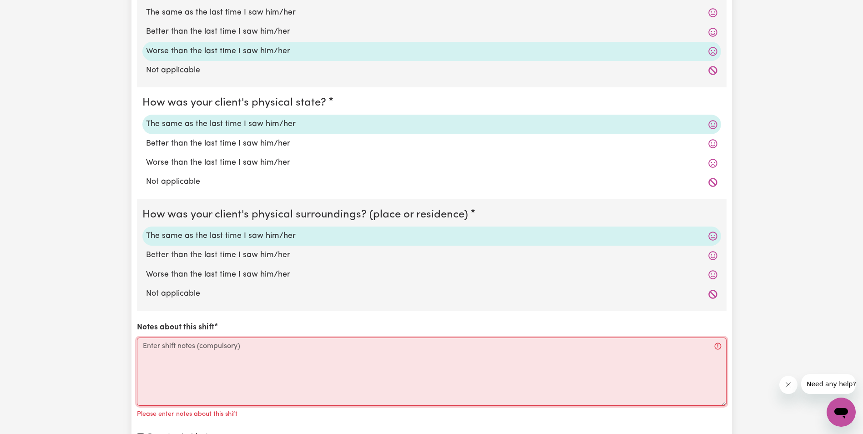
click at [159, 353] on textarea "Notes about this shift" at bounding box center [432, 372] width 590 height 68
paste textarea "Lorem ips do sit ametcon ad eli seddo ei tem Incididunt. Utlab et dolorem ali e…"
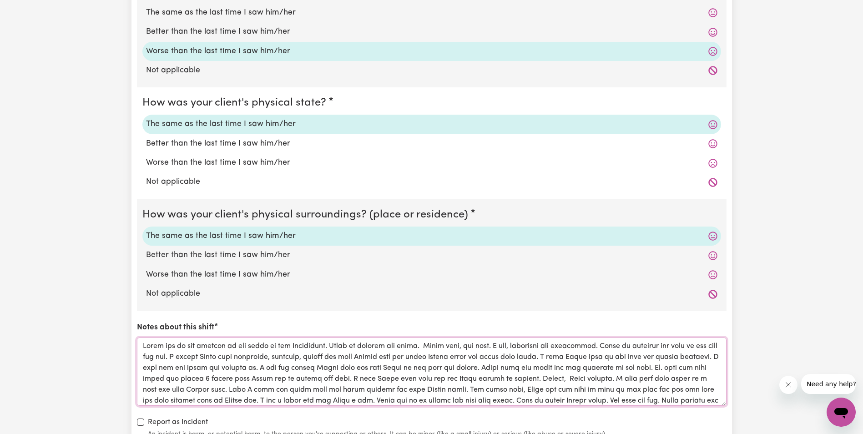
click at [249, 372] on textarea "Notes about this shift" at bounding box center [432, 372] width 590 height 68
click at [258, 382] on textarea "Notes about this shift" at bounding box center [432, 372] width 590 height 68
click at [233, 379] on textarea "Notes about this shift" at bounding box center [432, 372] width 590 height 68
drag, startPoint x: 257, startPoint y: 380, endPoint x: 231, endPoint y: 380, distance: 25.5
click at [231, 380] on textarea "Notes about this shift" at bounding box center [432, 372] width 590 height 68
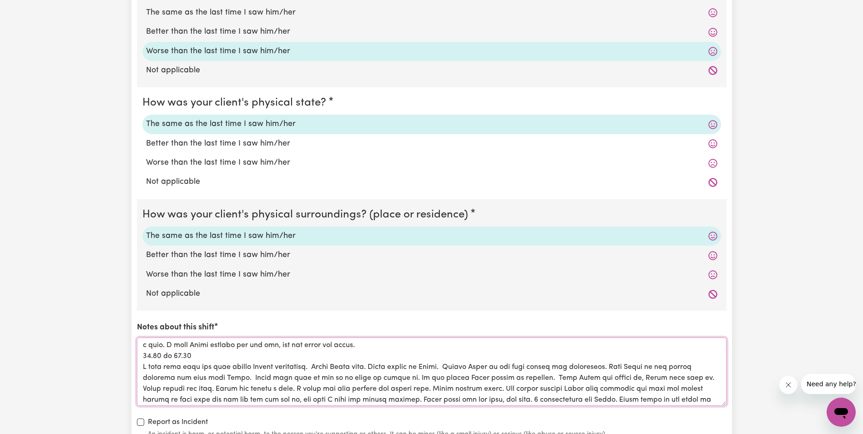
scroll to position [137, 0]
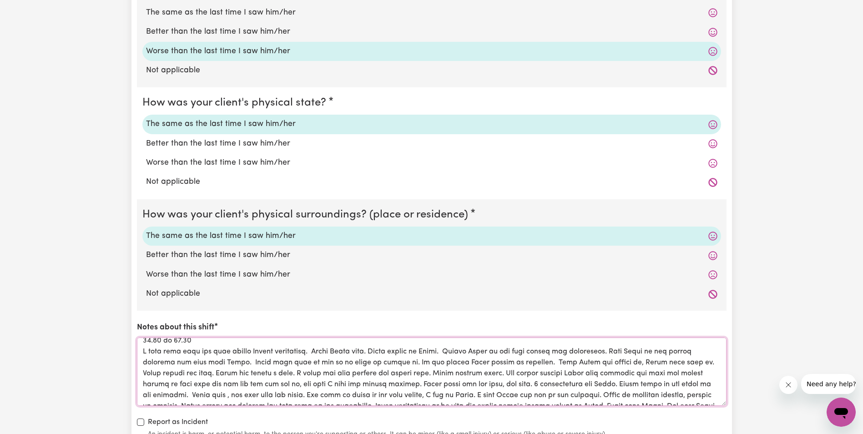
click at [380, 352] on textarea "Notes about this shift" at bounding box center [432, 372] width 590 height 68
click at [619, 352] on textarea "Notes about this shift" at bounding box center [432, 372] width 590 height 68
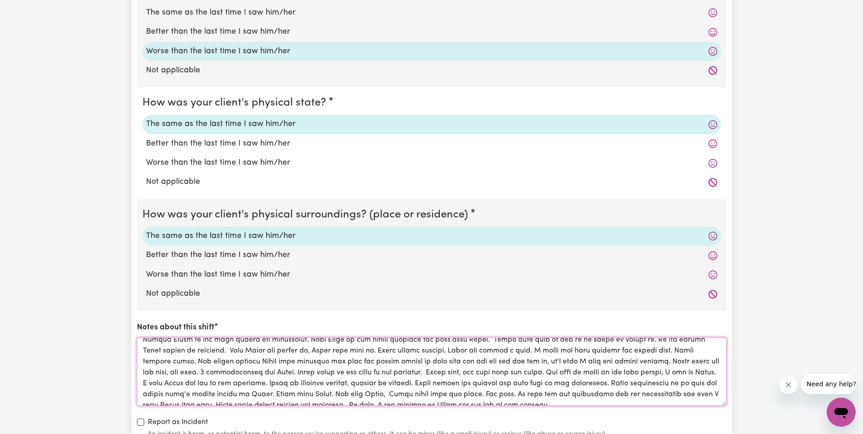
scroll to position [167, 0]
drag, startPoint x: 468, startPoint y: 396, endPoint x: 457, endPoint y: 367, distance: 31.7
click at [457, 367] on textarea "Notes about this shift" at bounding box center [432, 372] width 590 height 68
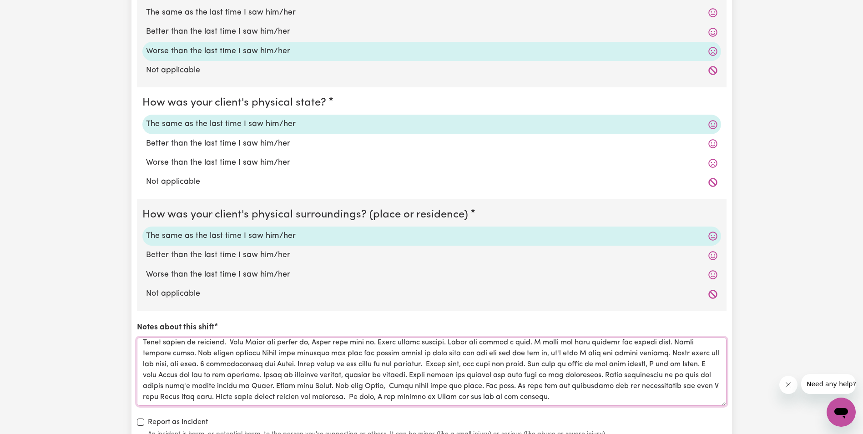
click at [446, 377] on textarea "Notes about this shift" at bounding box center [432, 372] width 590 height 68
click at [482, 374] on textarea "Notes about this shift" at bounding box center [432, 372] width 590 height 68
click at [364, 386] on textarea "Notes about this shift" at bounding box center [432, 372] width 590 height 68
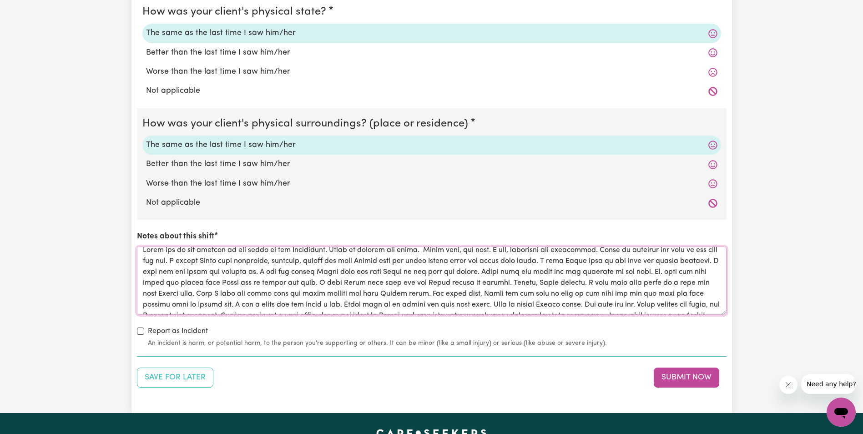
scroll to position [0, 0]
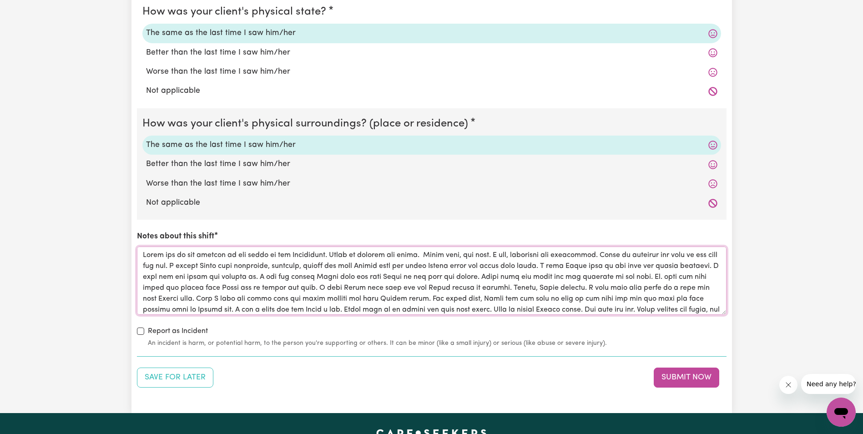
drag, startPoint x: 587, startPoint y: 308, endPoint x: 140, endPoint y: 256, distance: 450.3
click at [140, 254] on textarea "Notes about this shift" at bounding box center [432, 281] width 590 height 68
type textarea "Lorem ips do sit ametcon ad eli seddo ei tem Incididunt. Utlab et dolorem ali e…"
click at [523, 372] on div "Save for Later Submit Now" at bounding box center [432, 378] width 590 height 20
click at [673, 376] on button "Submit Now" at bounding box center [687, 378] width 66 height 20
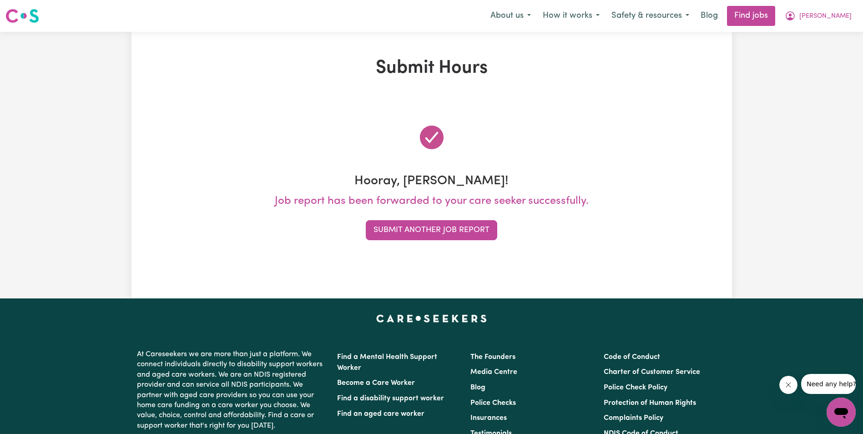
click at [68, 229] on div "Submit Hours Hooray, [PERSON_NAME]! Job report has been forwarded to your care …" at bounding box center [431, 165] width 863 height 267
click at [406, 231] on button "Submit Another Job Report" at bounding box center [432, 230] width 132 height 20
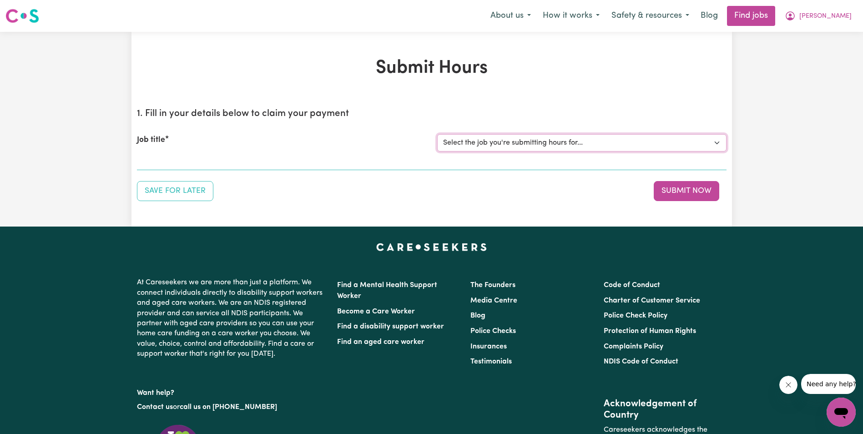
click at [571, 144] on select "Select the job you're submitting hours for... [[PERSON_NAME]] Support Worker in…" at bounding box center [581, 142] width 289 height 17
select select "11643"
click at [437, 134] on select "Select the job you're submitting hours for... [[PERSON_NAME]] Support Worker in…" at bounding box center [581, 142] width 289 height 17
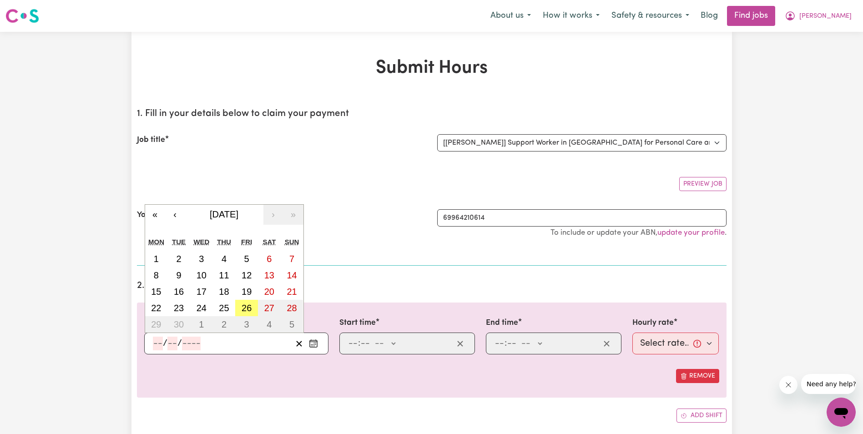
click at [158, 343] on input "number" at bounding box center [158, 344] width 10 height 14
click at [224, 309] on abbr "25" at bounding box center [224, 308] width 10 height 10
type input "[DATE]"
type input "25"
type input "9"
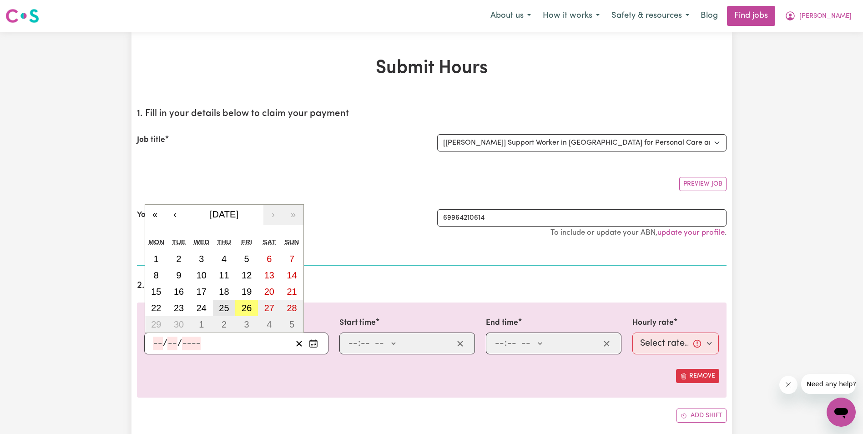
type input "2025"
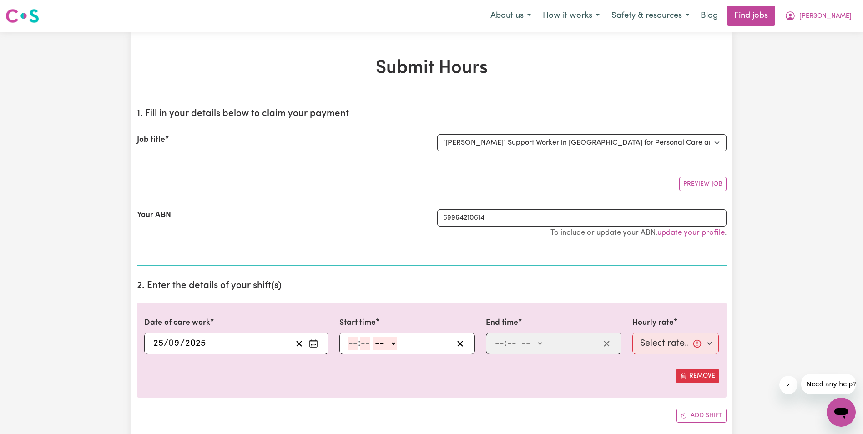
click at [353, 346] on input "number" at bounding box center [353, 344] width 10 height 14
type input "8"
type input "30"
click at [392, 341] on select "-- AM PM" at bounding box center [382, 344] width 25 height 14
select select "am"
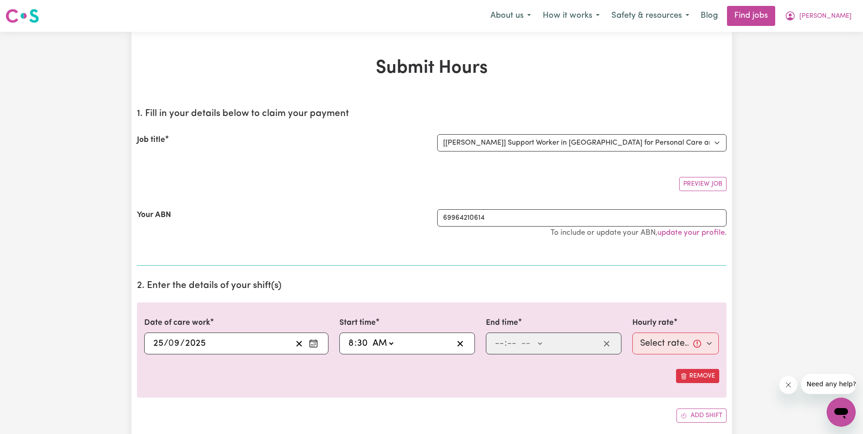
click at [370, 337] on select "-- AM PM" at bounding box center [382, 344] width 25 height 14
type input "08:30"
click at [495, 345] on input "number" at bounding box center [500, 344] width 10 height 14
type input "10"
type input "30"
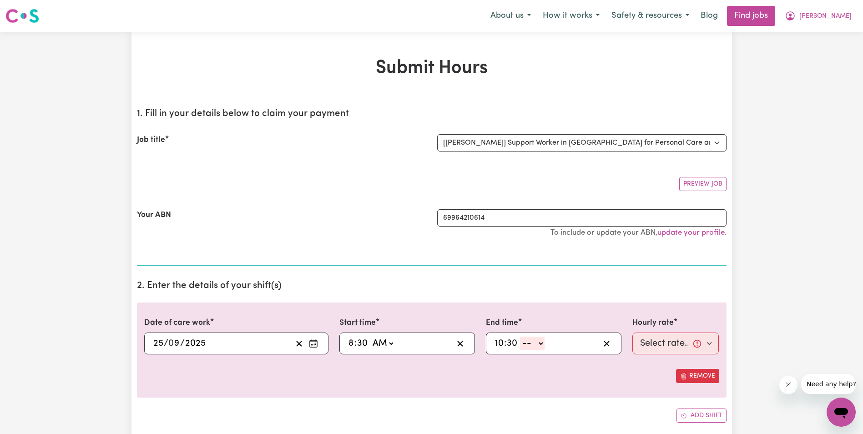
click at [541, 342] on select "-- AM PM" at bounding box center [532, 344] width 25 height 14
select select "am"
click at [520, 337] on select "-- AM PM" at bounding box center [532, 344] width 25 height 14
type input "10:30"
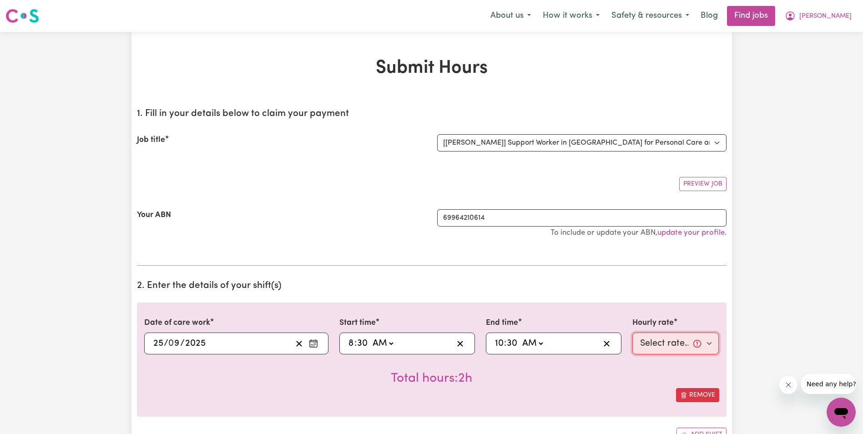
click at [648, 343] on select "Select rate... $68.00 (Weekday) $68.00 ([DATE]) $68.00 ([DATE])" at bounding box center [676, 344] width 87 height 22
select select "68-Weekday"
click at [633, 333] on select "Select rate... $68.00 (Weekday) $68.00 ([DATE]) $68.00 ([DATE])" at bounding box center [676, 344] width 87 height 22
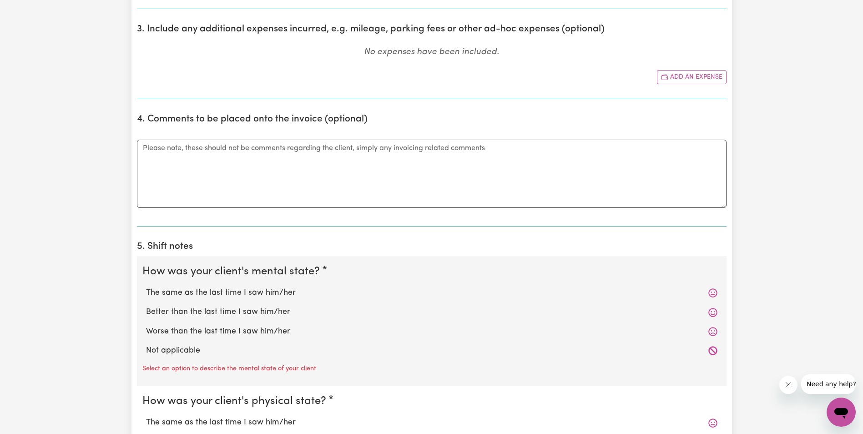
scroll to position [455, 0]
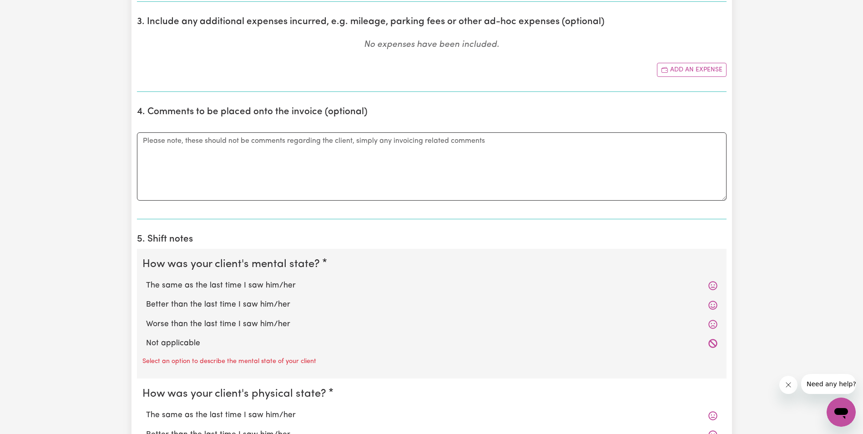
click at [198, 307] on label "Better than the last time I saw him/her" at bounding box center [432, 305] width 572 height 12
click at [146, 299] on input "Better than the last time I saw him/her" at bounding box center [146, 299] width 0 height 0
radio input "true"
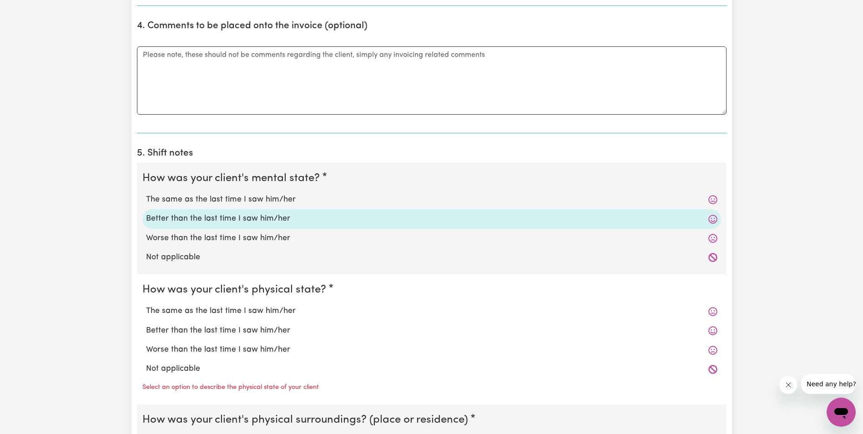
scroll to position [546, 0]
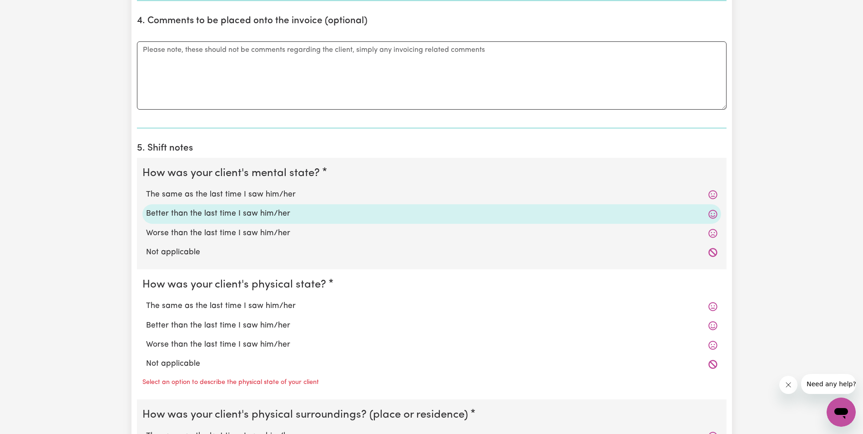
click at [185, 308] on label "The same as the last time I saw him/her" at bounding box center [432, 306] width 572 height 12
click at [146, 300] on input "The same as the last time I saw him/her" at bounding box center [146, 300] width 0 height 0
radio input "true"
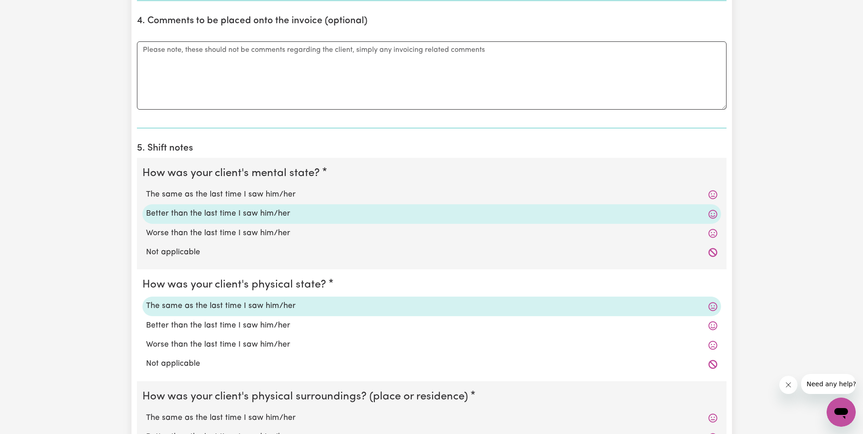
click at [183, 344] on label "Worse than the last time I saw him/her" at bounding box center [432, 345] width 572 height 12
click at [146, 339] on input "Worse than the last time I saw him/her" at bounding box center [146, 339] width 0 height 0
radio input "true"
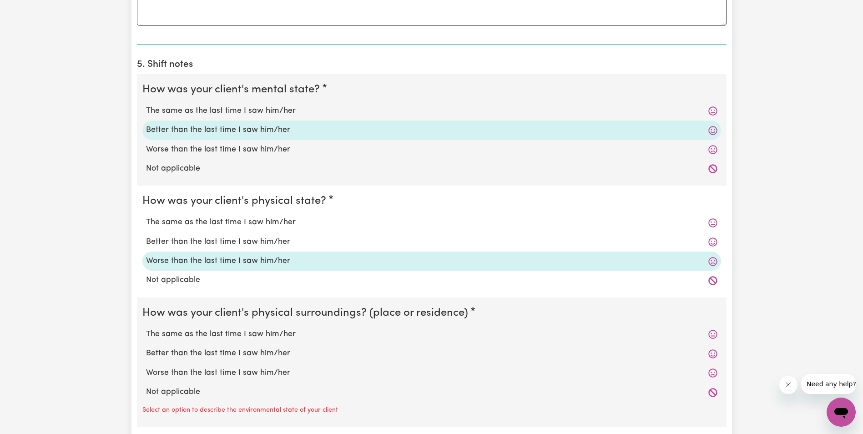
scroll to position [637, 0]
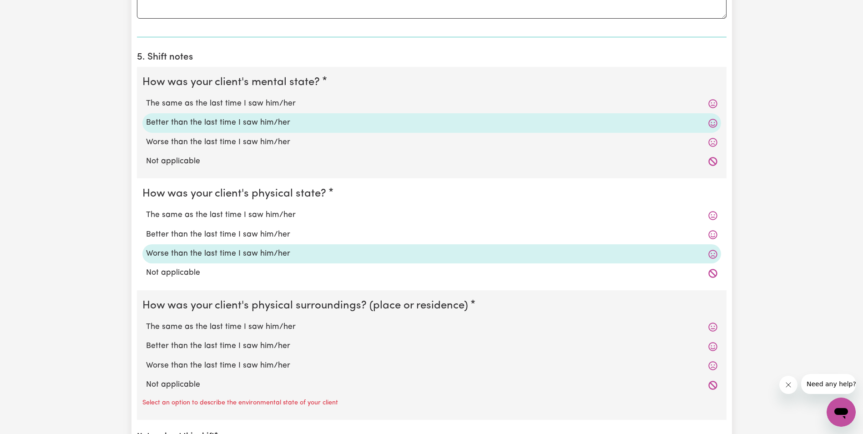
click at [187, 326] on label "The same as the last time I saw him/her" at bounding box center [432, 327] width 572 height 12
click at [146, 321] on input "The same as the last time I saw him/her" at bounding box center [146, 321] width 0 height 0
radio input "true"
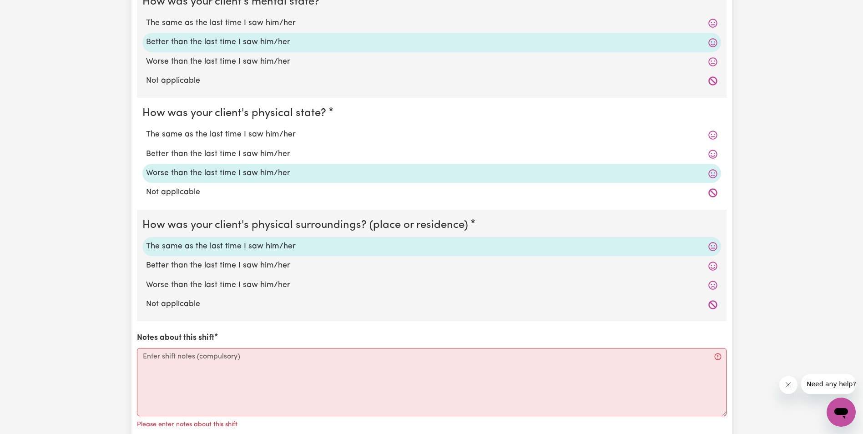
scroll to position [728, 0]
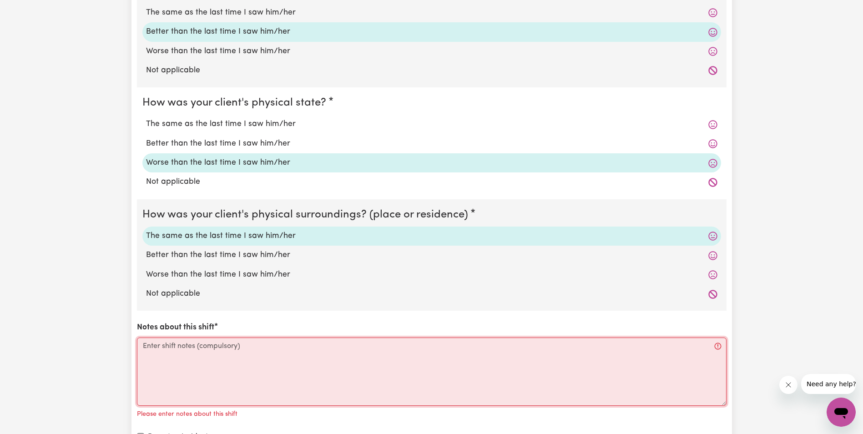
click at [186, 355] on textarea "Notes about this shift" at bounding box center [432, 372] width 590 height 68
paste textarea "[PERSON_NAME] was sitting at the table in her Wheelchair. [PERSON_NAME] was dre…"
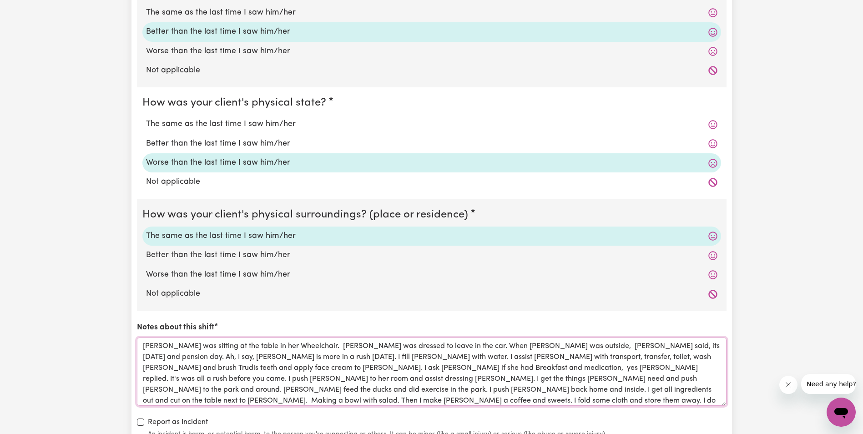
click at [420, 380] on textarea "[PERSON_NAME] was sitting at the table in her Wheelchair. [PERSON_NAME] was dre…" at bounding box center [432, 372] width 590 height 68
click at [355, 379] on textarea "[PERSON_NAME] was sitting at the table in her Wheelchair. [PERSON_NAME] was dre…" at bounding box center [432, 372] width 590 height 68
click at [494, 379] on textarea "[PERSON_NAME] was sitting at the table in her Wheelchair. [PERSON_NAME] was dre…" at bounding box center [432, 372] width 590 height 68
click at [594, 379] on textarea "[PERSON_NAME] was sitting at the table in her Wheelchair. [PERSON_NAME] was dre…" at bounding box center [432, 372] width 590 height 68
drag, startPoint x: 330, startPoint y: 369, endPoint x: 325, endPoint y: 369, distance: 5.0
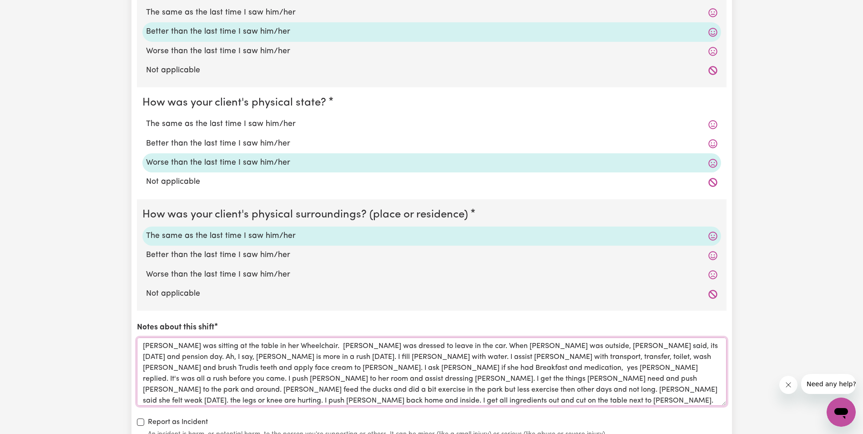
click at [325, 369] on textarea "[PERSON_NAME] was sitting at the table in her Wheelchair. [PERSON_NAME] was dre…" at bounding box center [432, 372] width 590 height 68
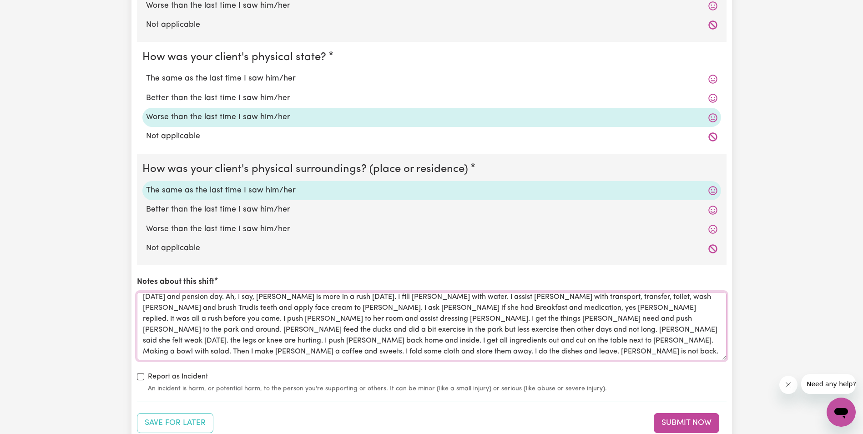
scroll to position [0, 0]
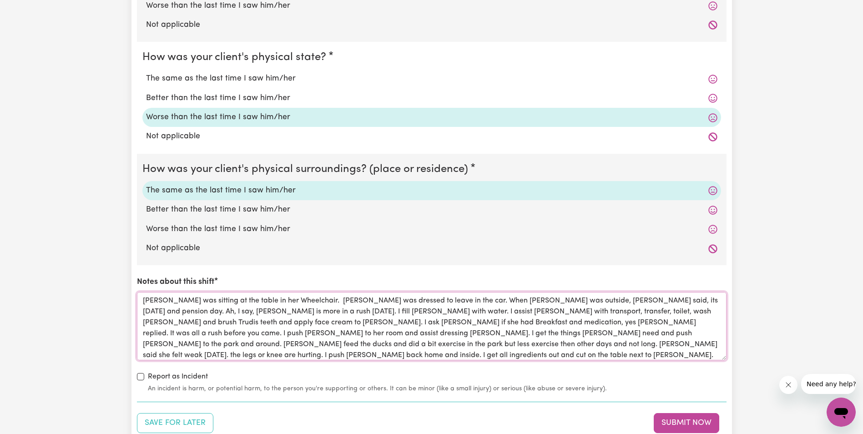
drag, startPoint x: 486, startPoint y: 342, endPoint x: 135, endPoint y: 296, distance: 354.2
type textarea "[PERSON_NAME] was sitting at the table in her Wheelchair. [PERSON_NAME] was dre…"
click at [604, 414] on div "Save for Later Submit Now" at bounding box center [432, 423] width 590 height 20
click at [674, 422] on button "Submit Now" at bounding box center [687, 423] width 66 height 20
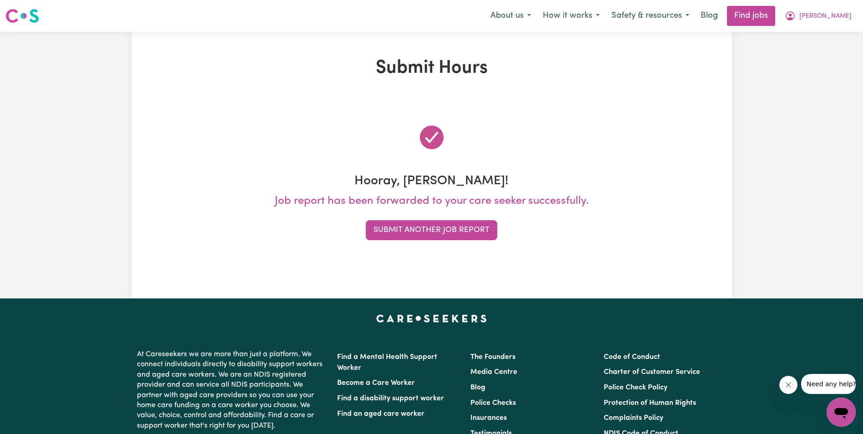
drag, startPoint x: 784, startPoint y: 164, endPoint x: 778, endPoint y: 167, distance: 6.7
click at [784, 164] on div "Submit Hours Hooray, [PERSON_NAME]! Job report has been forwarded to your care …" at bounding box center [431, 165] width 863 height 267
click at [395, 234] on button "Submit Another Job Report" at bounding box center [432, 230] width 132 height 20
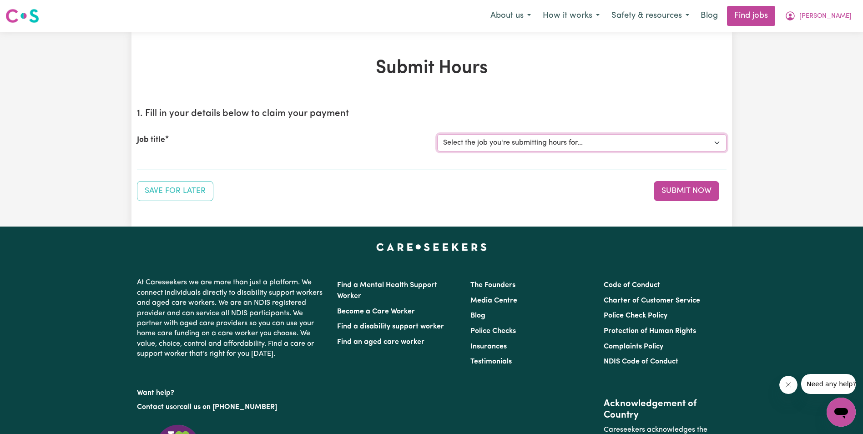
click at [515, 142] on select "Select the job you're submitting hours for... [[PERSON_NAME]] Support Worker in…" at bounding box center [581, 142] width 289 height 17
select select "11643"
click at [437, 134] on select "Select the job you're submitting hours for... [[PERSON_NAME]] Support Worker in…" at bounding box center [581, 142] width 289 height 17
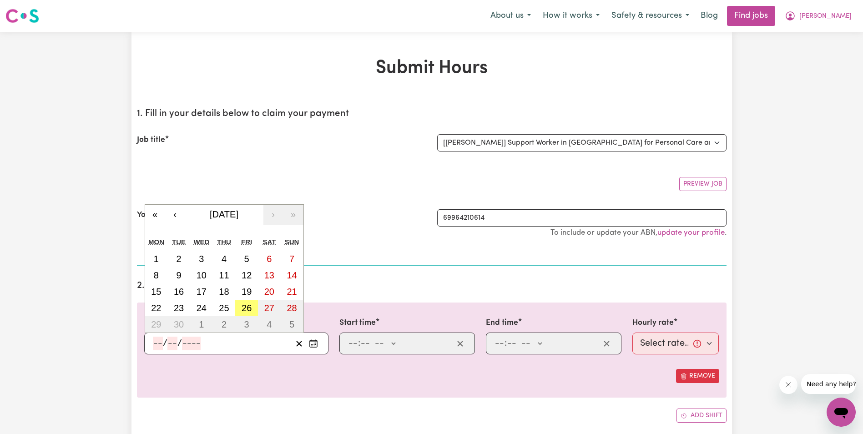
click at [153, 344] on input "number" at bounding box center [158, 344] width 10 height 14
click at [246, 305] on abbr "26" at bounding box center [247, 308] width 10 height 10
type input "[DATE]"
type input "26"
type input "9"
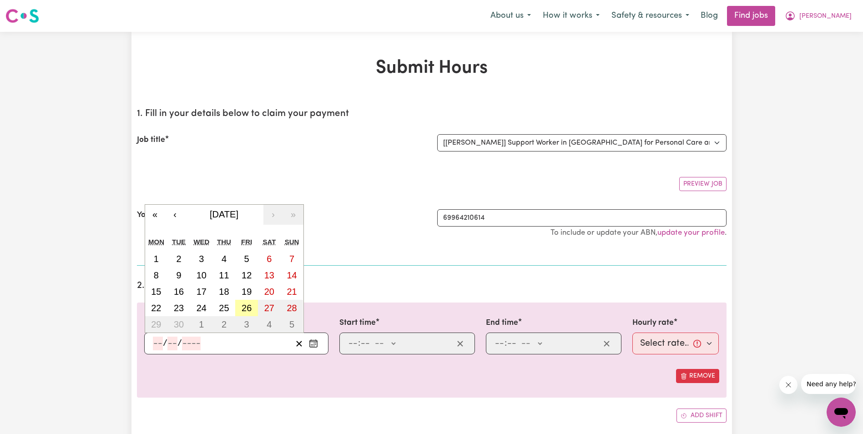
type input "2025"
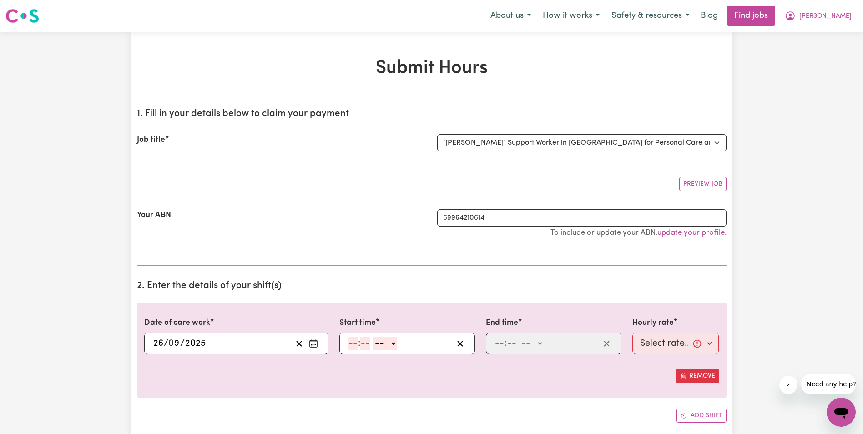
click at [355, 346] on input "number" at bounding box center [353, 344] width 10 height 14
type input "8"
type input "30"
click at [390, 341] on select "-- AM PM" at bounding box center [382, 344] width 25 height 14
select select "am"
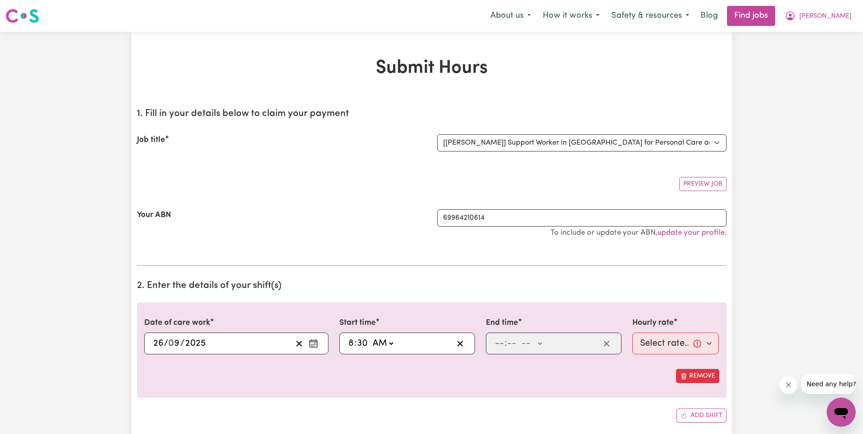
click at [370, 337] on select "-- AM PM" at bounding box center [382, 344] width 25 height 14
type input "08:30"
click at [498, 343] on input "number" at bounding box center [500, 344] width 10 height 14
type input "10"
type input "30"
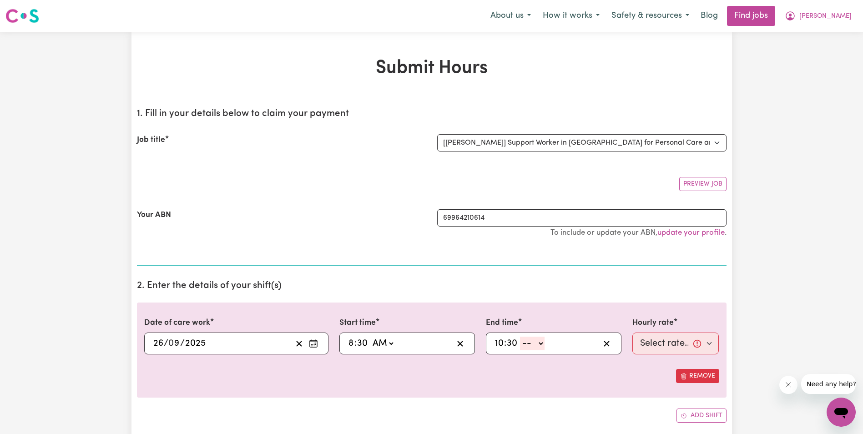
click at [539, 343] on select "-- AM PM" at bounding box center [532, 344] width 25 height 14
select select "am"
click at [520, 337] on select "-- AM PM" at bounding box center [532, 344] width 25 height 14
type input "10:30"
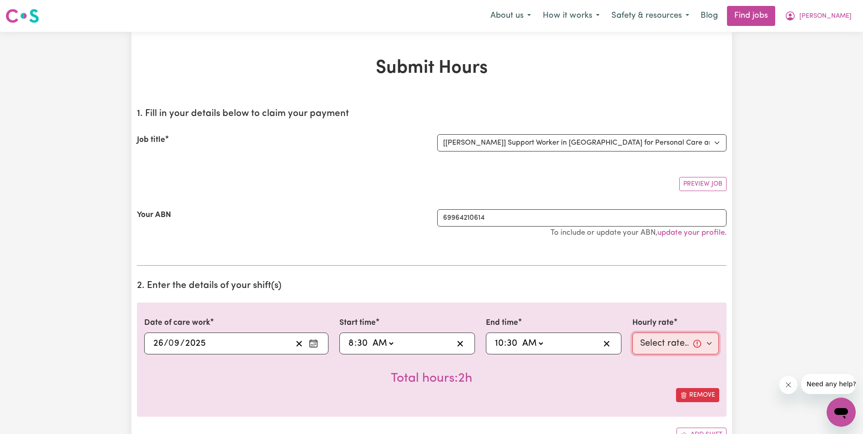
click at [651, 341] on select "Select rate... $68.00 (Weekday) $68.00 ([DATE]) $68.00 ([DATE])" at bounding box center [676, 344] width 87 height 22
select select "68-Weekday"
click at [633, 333] on select "Select rate... $68.00 (Weekday) $68.00 ([DATE]) $68.00 ([DATE])" at bounding box center [676, 344] width 87 height 22
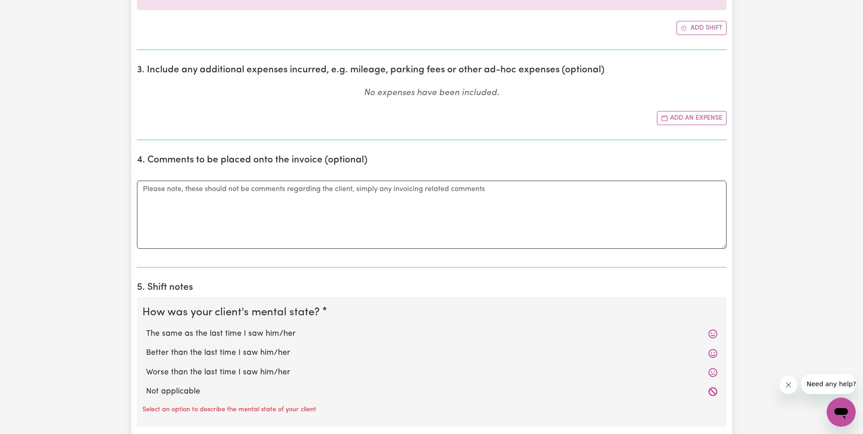
scroll to position [455, 0]
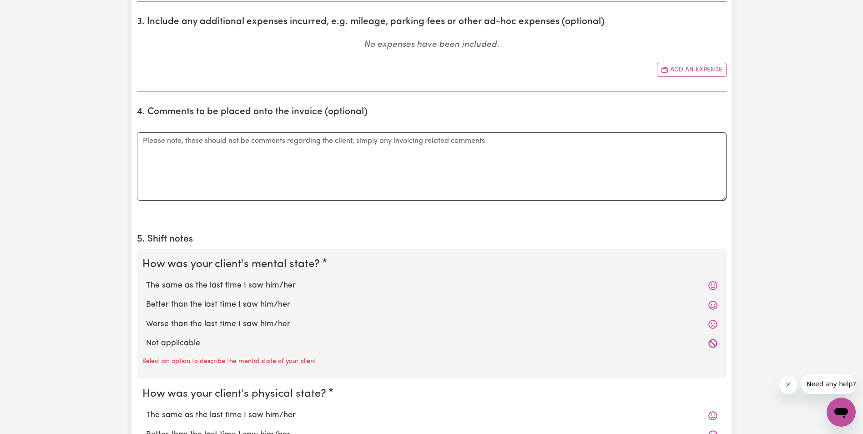
click at [196, 285] on label "The same as the last time I saw him/her" at bounding box center [432, 286] width 572 height 12
click at [146, 280] on input "The same as the last time I saw him/her" at bounding box center [146, 279] width 0 height 0
radio input "true"
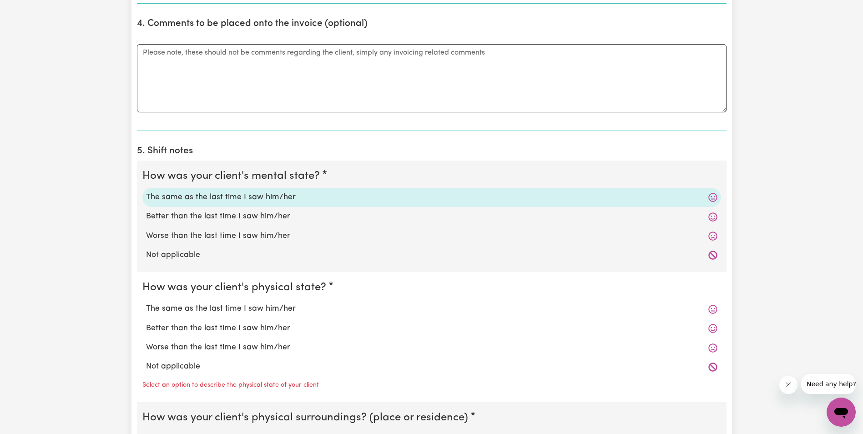
scroll to position [546, 0]
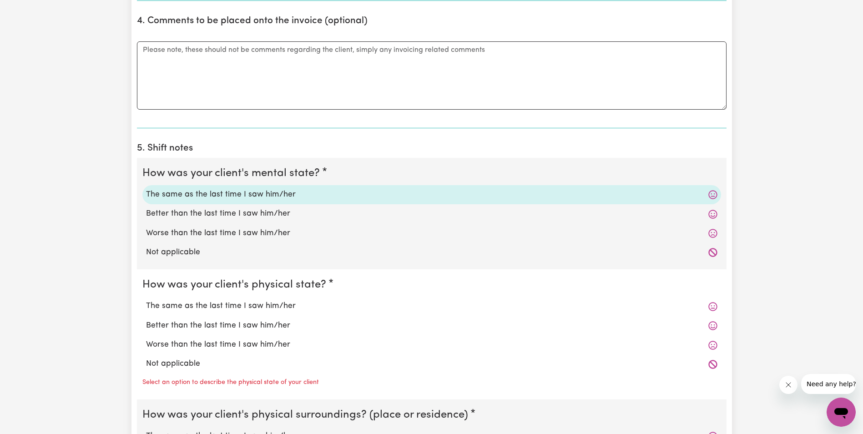
click at [190, 325] on label "Better than the last time I saw him/her" at bounding box center [432, 326] width 572 height 12
click at [146, 320] on input "Better than the last time I saw him/her" at bounding box center [146, 319] width 0 height 0
radio input "true"
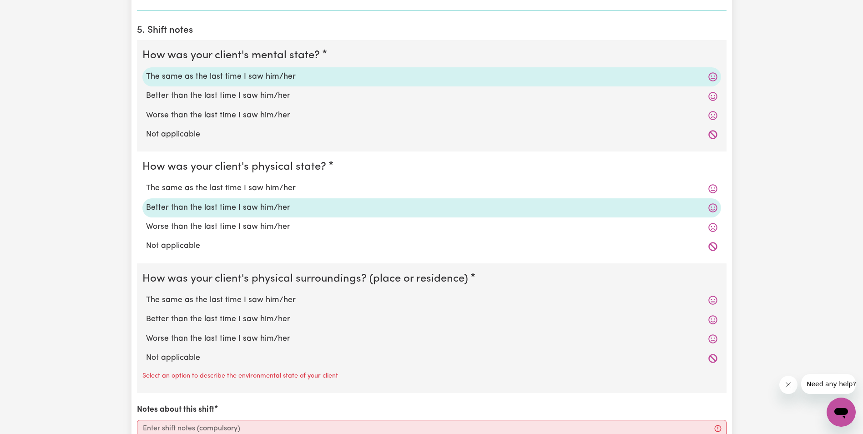
scroll to position [683, 0]
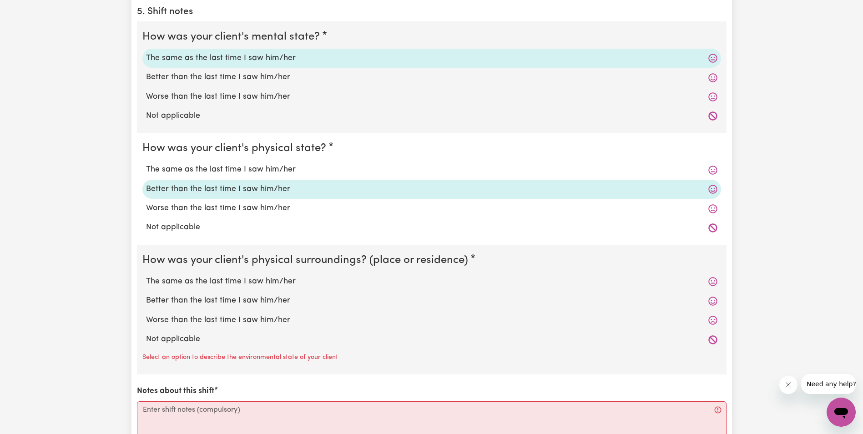
click at [193, 283] on label "The same as the last time I saw him/her" at bounding box center [432, 282] width 572 height 12
click at [146, 276] on input "The same as the last time I saw him/her" at bounding box center [146, 275] width 0 height 0
radio input "true"
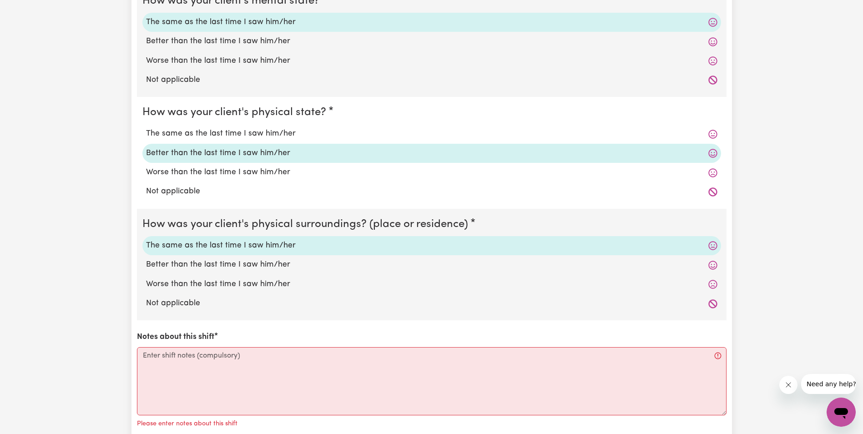
scroll to position [774, 0]
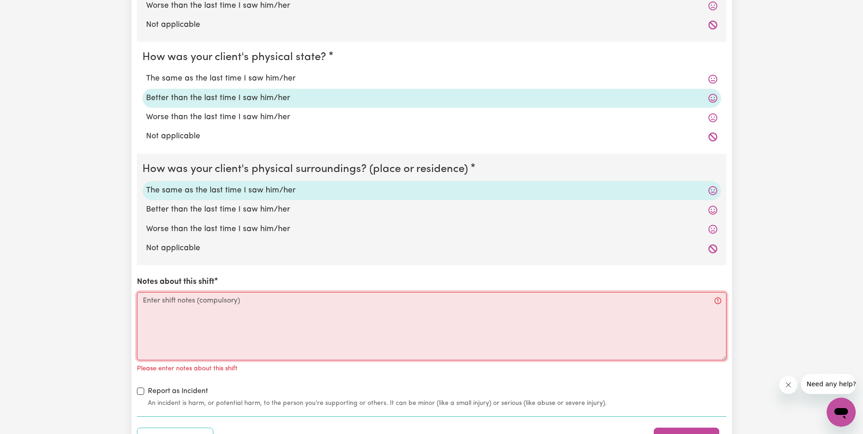
click at [185, 307] on textarea "Notes about this shift" at bounding box center [432, 326] width 590 height 68
paste textarea "Lorem ips dolorsi ame con adi elit sedd eius tempo. I utla etdolo ma aliqu eni …"
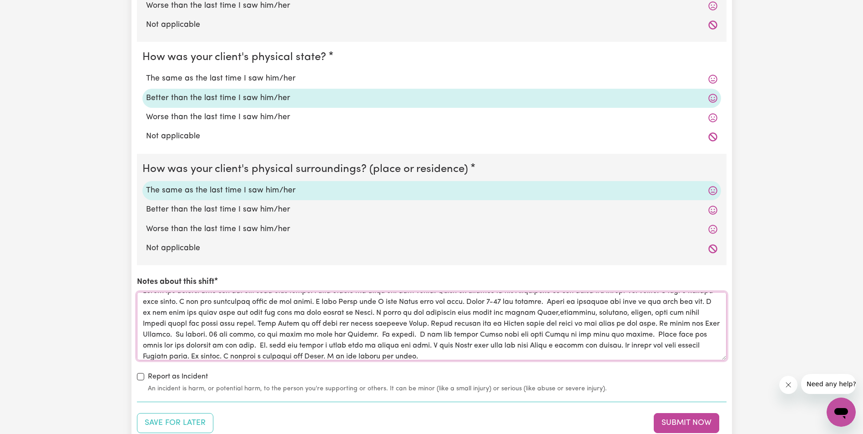
scroll to position [0, 0]
drag, startPoint x: 634, startPoint y: 333, endPoint x: 216, endPoint y: 347, distance: 418.4
click at [216, 347] on textarea "Notes about this shift" at bounding box center [432, 326] width 590 height 68
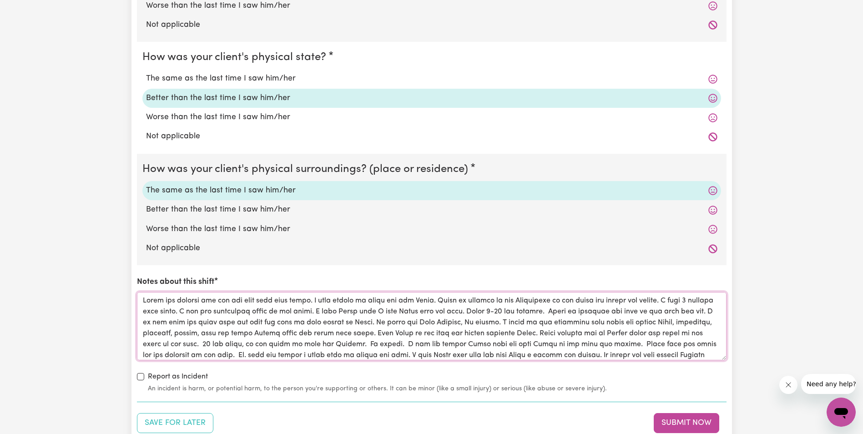
click at [639, 322] on textarea "Notes about this shift" at bounding box center [432, 326] width 590 height 68
click at [652, 322] on textarea "Notes about this shift" at bounding box center [432, 326] width 590 height 68
drag, startPoint x: 233, startPoint y: 343, endPoint x: 427, endPoint y: 344, distance: 194.8
click at [427, 344] on textarea "Notes about this shift" at bounding box center [432, 326] width 590 height 68
click at [295, 333] on textarea "Notes about this shift" at bounding box center [432, 326] width 590 height 68
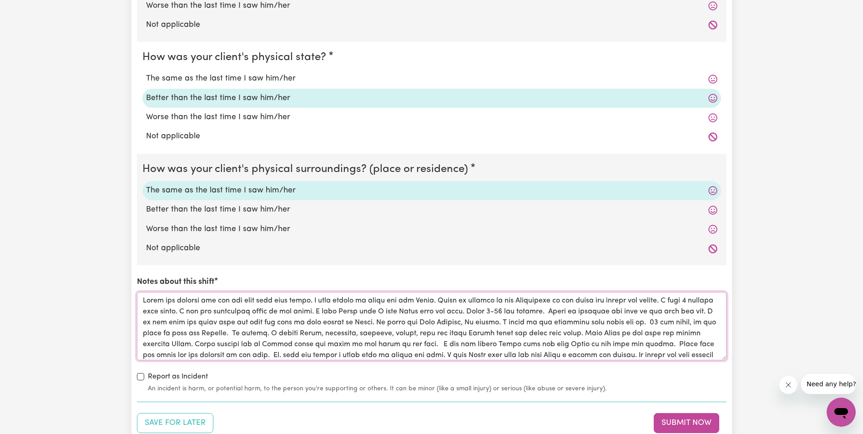
click at [428, 344] on textarea "Notes about this shift" at bounding box center [432, 326] width 590 height 68
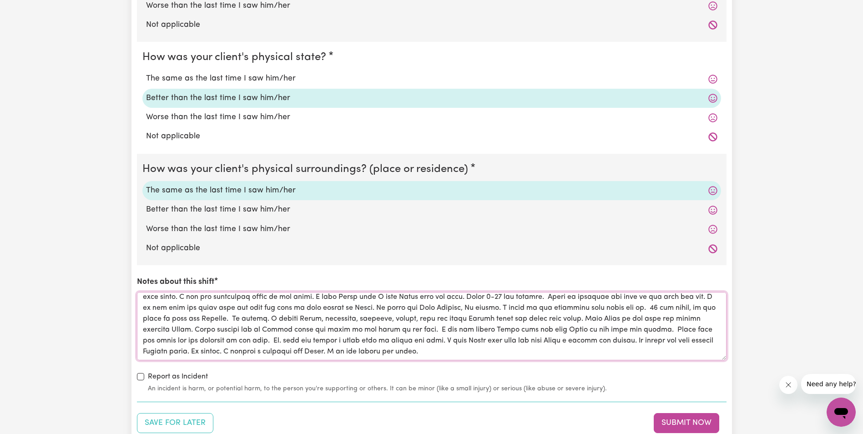
scroll to position [25, 0]
drag, startPoint x: 359, startPoint y: 331, endPoint x: 334, endPoint y: 332, distance: 26.0
click at [334, 332] on textarea "Notes about this shift" at bounding box center [432, 326] width 590 height 68
click at [288, 357] on textarea "Notes about this shift" at bounding box center [432, 326] width 590 height 68
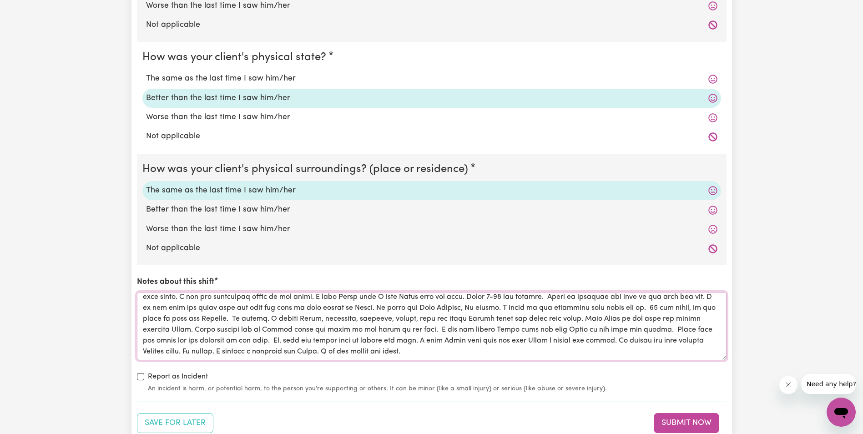
click at [495, 343] on textarea "Notes about this shift" at bounding box center [432, 326] width 590 height 68
click at [181, 351] on textarea "Notes about this shift" at bounding box center [432, 326] width 590 height 68
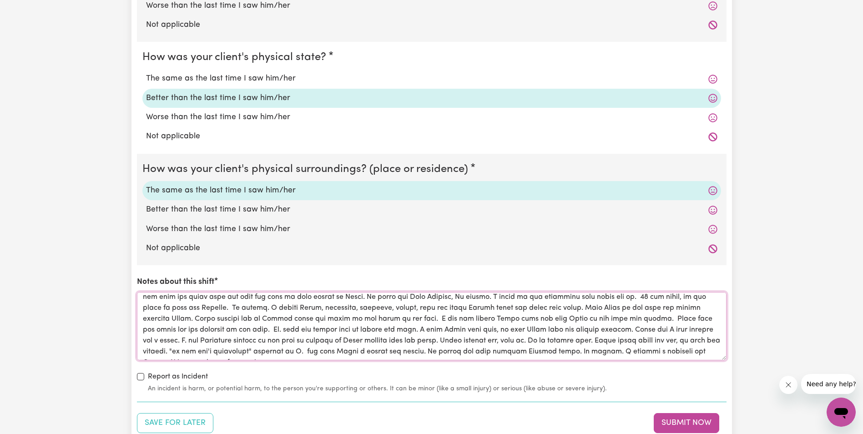
click at [326, 352] on textarea "Notes about this shift" at bounding box center [432, 326] width 590 height 68
drag, startPoint x: 663, startPoint y: 340, endPoint x: 658, endPoint y: 342, distance: 5.3
click at [658, 342] on textarea "Notes about this shift" at bounding box center [432, 326] width 590 height 68
click at [158, 351] on textarea "Notes about this shift" at bounding box center [432, 326] width 590 height 68
click at [369, 352] on textarea "Notes about this shift" at bounding box center [432, 326] width 590 height 68
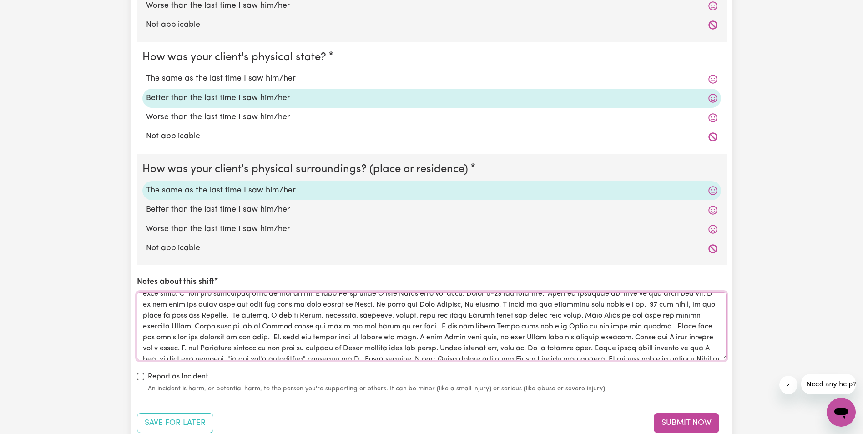
scroll to position [0, 0]
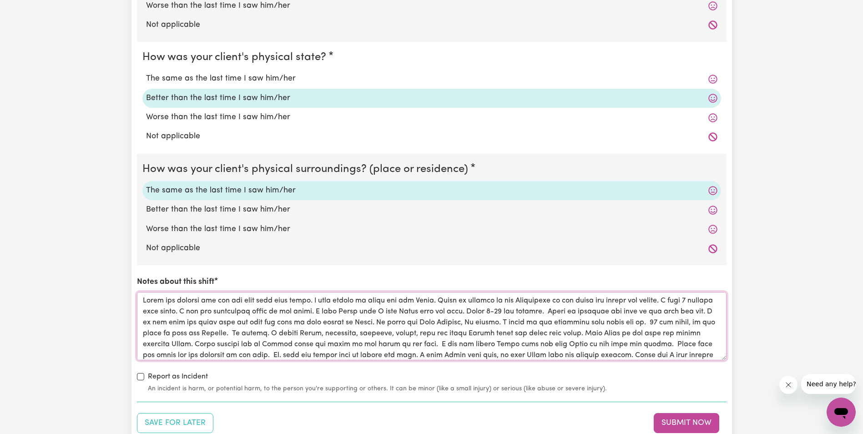
drag, startPoint x: 442, startPoint y: 352, endPoint x: 143, endPoint y: 299, distance: 303.7
click at [143, 299] on textarea "Notes about this shift" at bounding box center [432, 326] width 590 height 68
type textarea "Lorem ips dolorsi ame con adi elit sedd eius tempo. I utla etdolo ma aliqu eni …"
click at [562, 418] on div "Save for Later Submit Now" at bounding box center [432, 423] width 590 height 20
click at [671, 424] on button "Submit Now" at bounding box center [687, 423] width 66 height 20
